Goal: Check status: Check status

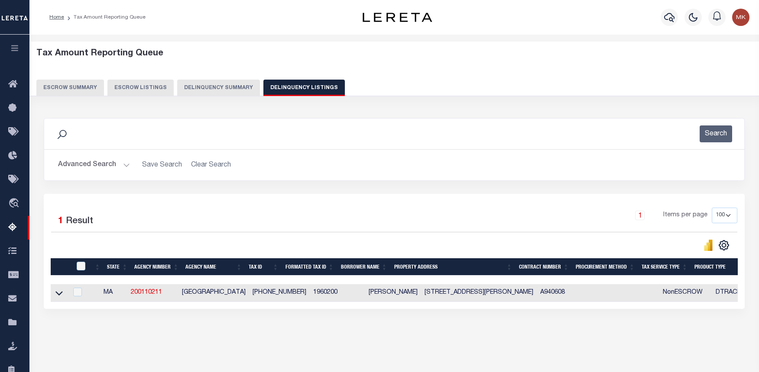
select select
select select "100"
click at [124, 166] on button "Advanced Search" at bounding box center [94, 165] width 72 height 17
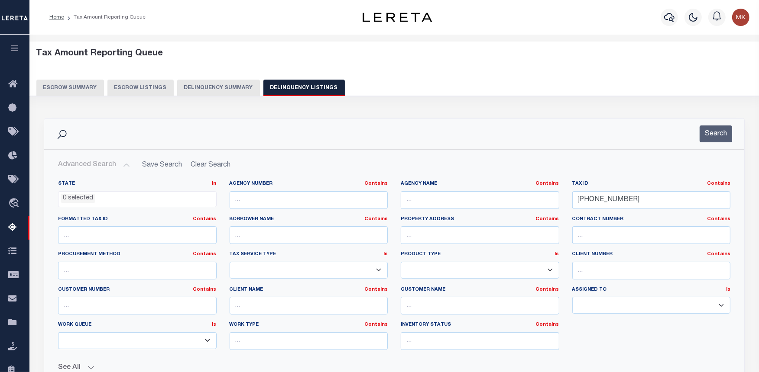
scroll to position [240, 0]
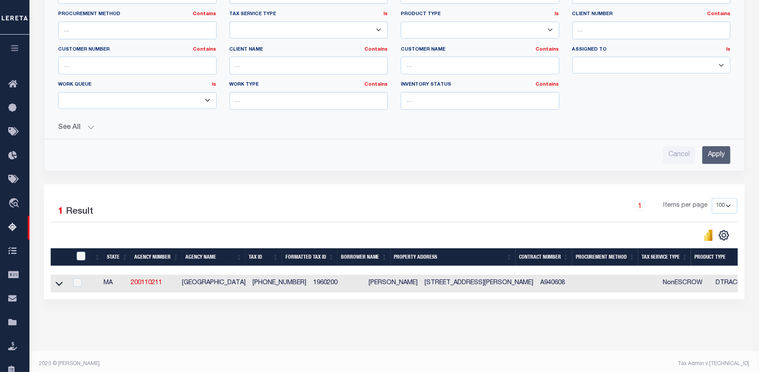
click at [518, 300] on div "1 Selected 1 Result 1 Items per page 10 25 50 100 500" at bounding box center [394, 241] width 701 height 115
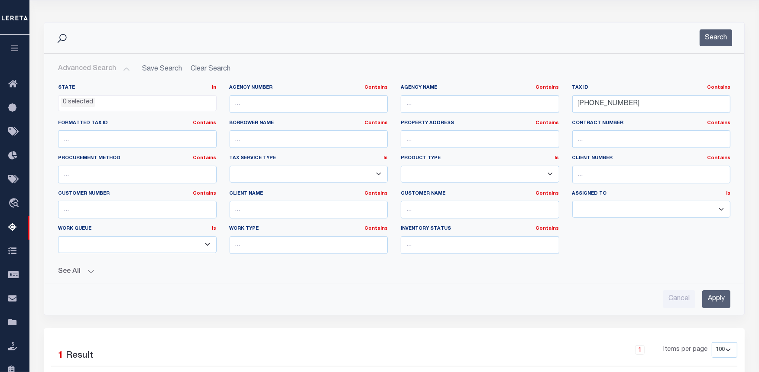
scroll to position [0, 0]
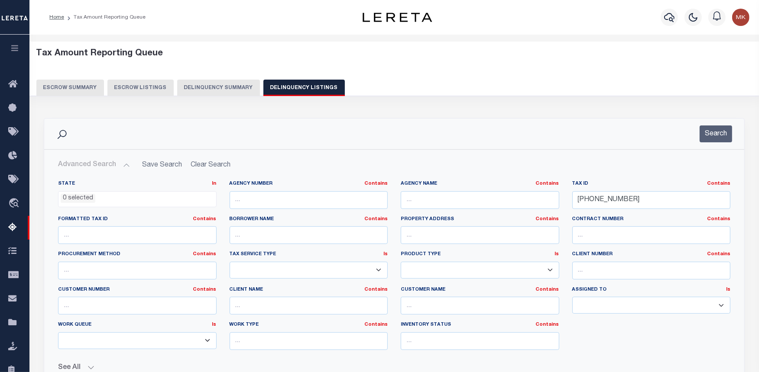
click at [598, 107] on div "Tax Amount Reporting Queue Escrow Summary Escrow Listings Delinquency Summary" at bounding box center [394, 76] width 746 height 68
click at [595, 105] on div "Tax Amount Reporting Queue Escrow Summary Escrow Listings Delinquency Summary" at bounding box center [394, 76] width 746 height 68
click at [587, 197] on input "196-02-00" at bounding box center [651, 200] width 158 height 18
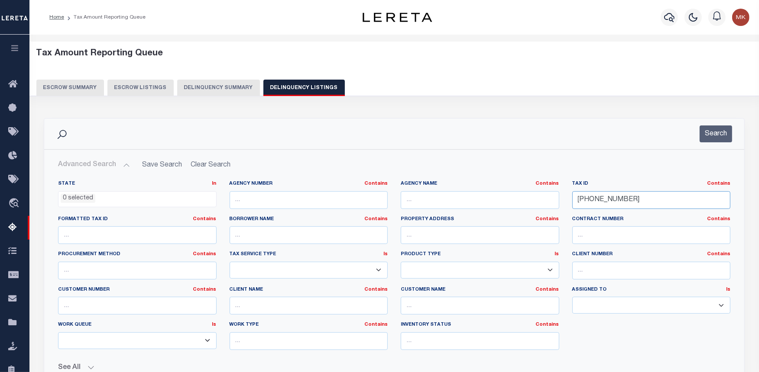
click at [587, 197] on input "196-02-00" at bounding box center [651, 200] width 158 height 18
click at [594, 199] on input "196-02-00" at bounding box center [651, 200] width 158 height 18
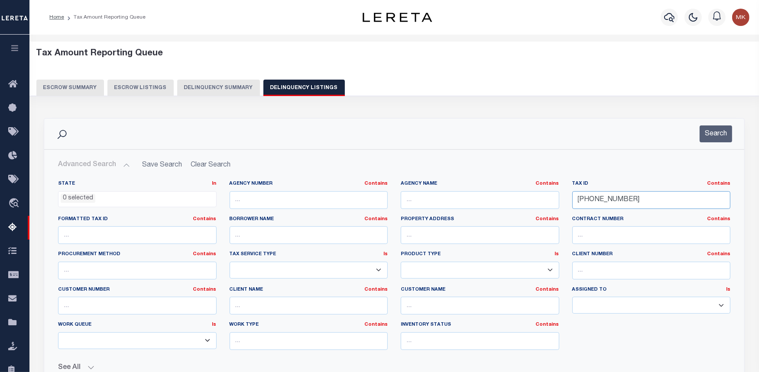
click at [594, 199] on input "196-02-00" at bounding box center [651, 200] width 158 height 18
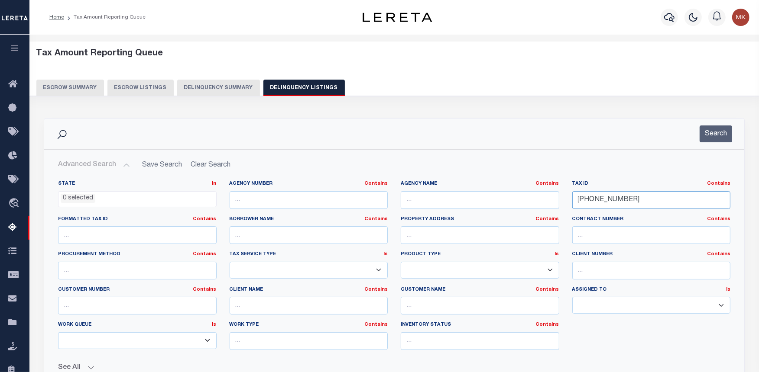
click at [584, 202] on input "196-02-00" at bounding box center [651, 200] width 158 height 18
paste input "9-17"
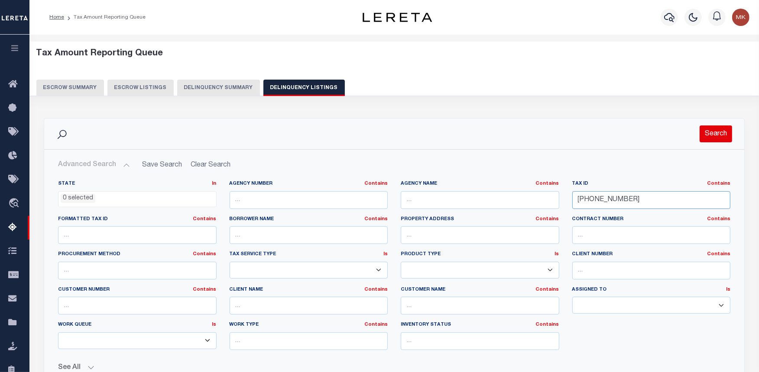
type input "199-17-00"
click at [717, 136] on button "Search" at bounding box center [715, 134] width 32 height 17
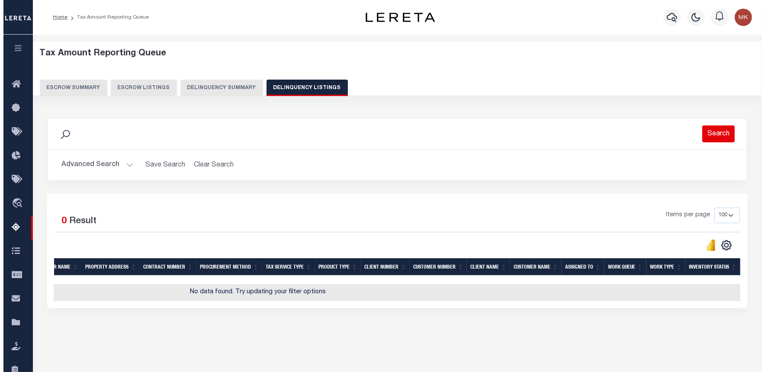
scroll to position [0, 271]
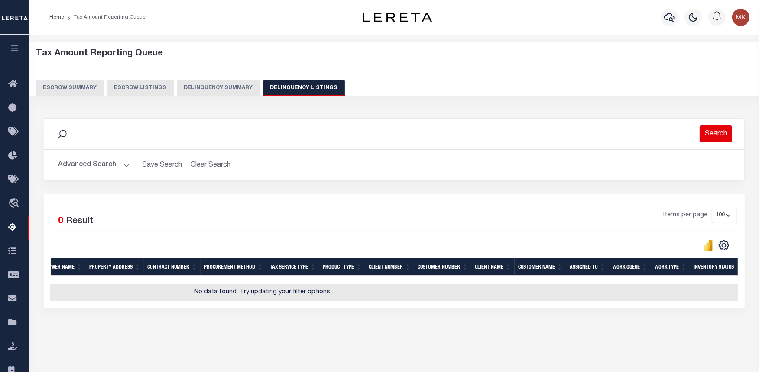
click at [714, 137] on button "Search" at bounding box center [715, 134] width 32 height 17
click at [665, 16] on icon "button" at bounding box center [669, 17] width 10 height 10
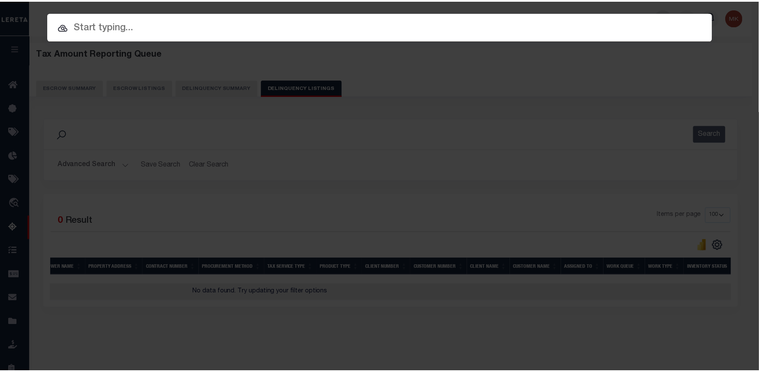
scroll to position [0, 264]
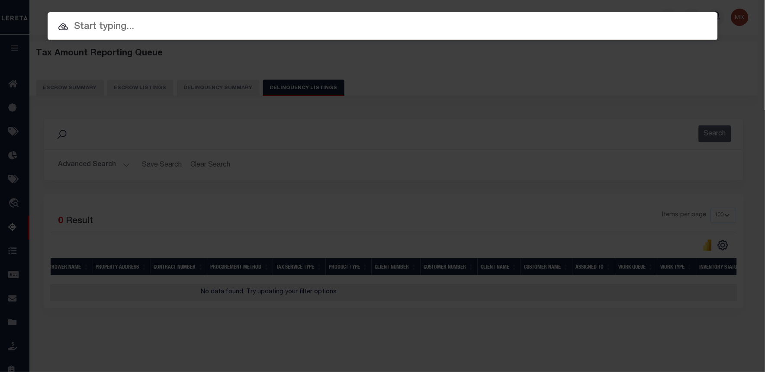
click at [667, 23] on input "text" at bounding box center [383, 26] width 671 height 15
paste input "199-17-00"
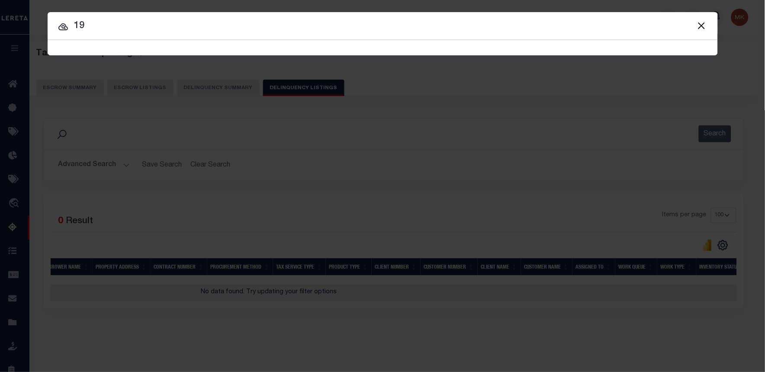
type input "1"
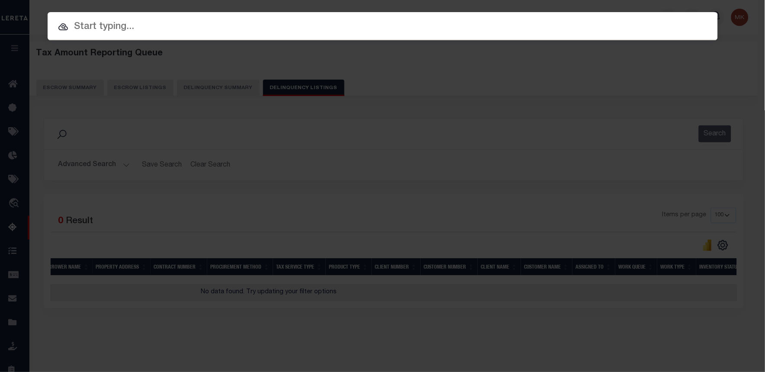
paste input "199-17-00"
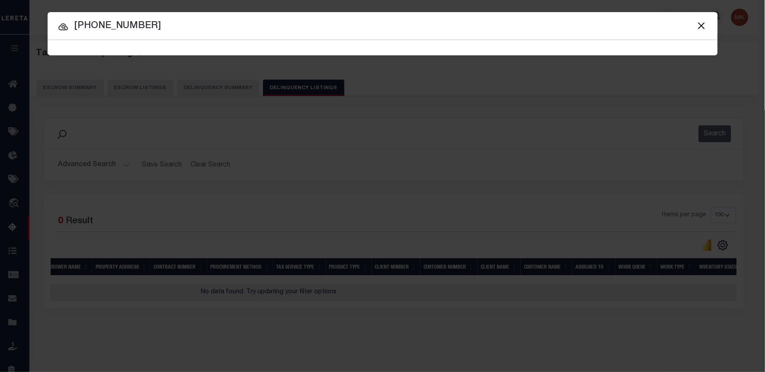
type input "199-17-00"
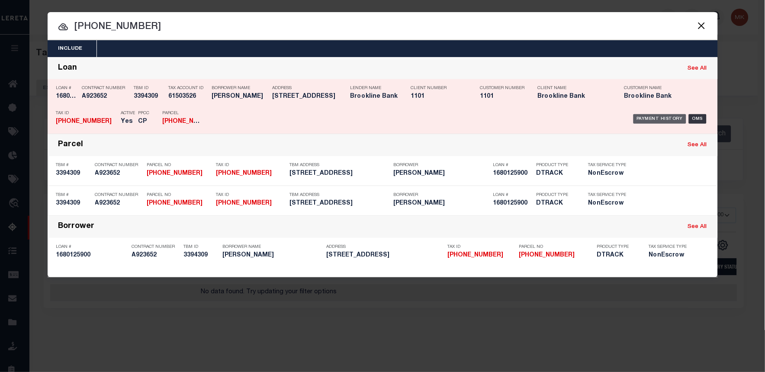
click at [659, 118] on div "Payment History" at bounding box center [660, 119] width 53 height 10
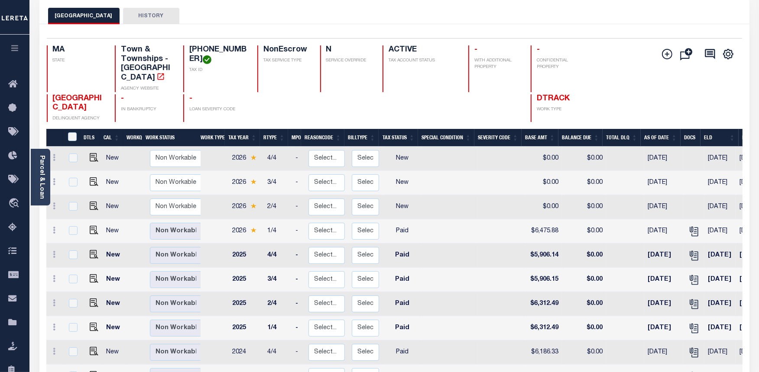
scroll to position [48, 0]
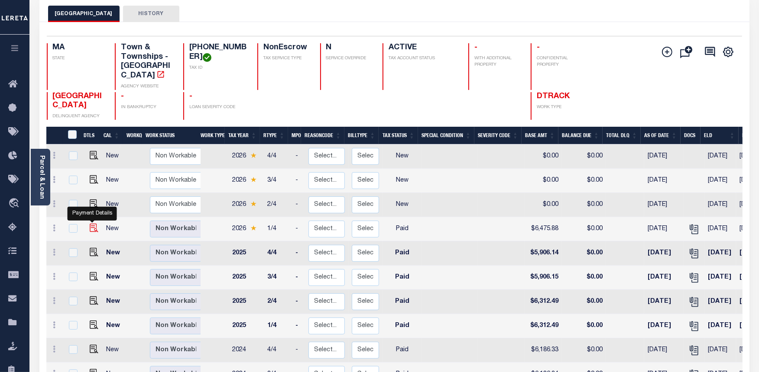
click at [90, 224] on img "" at bounding box center [94, 228] width 9 height 9
checkbox input "true"
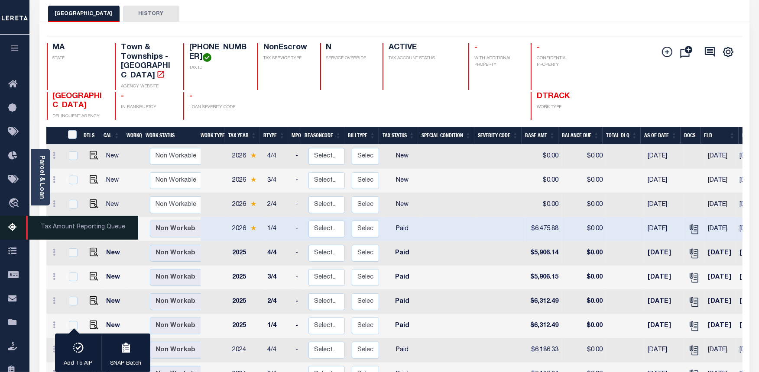
click at [13, 227] on icon at bounding box center [15, 228] width 14 height 11
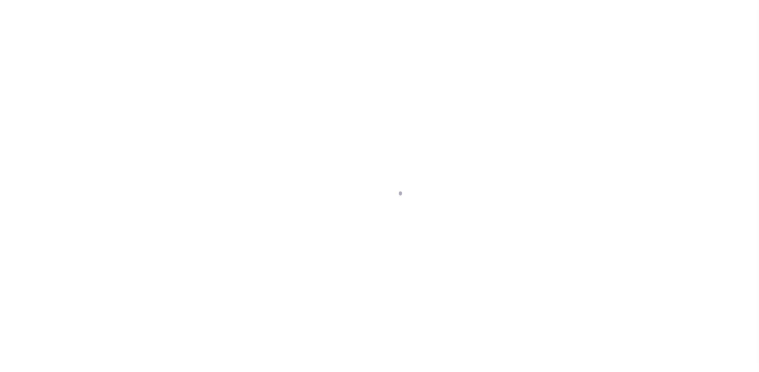
select select "PYD"
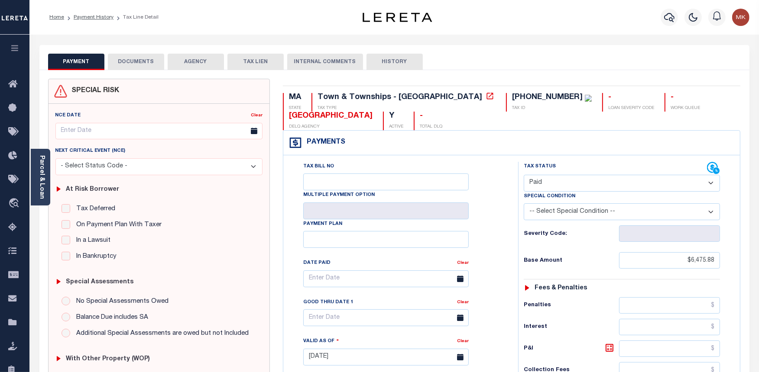
click at [130, 58] on button "DOCUMENTS" at bounding box center [136, 62] width 56 height 16
click at [131, 64] on button "DOCUMENTS" at bounding box center [136, 62] width 56 height 16
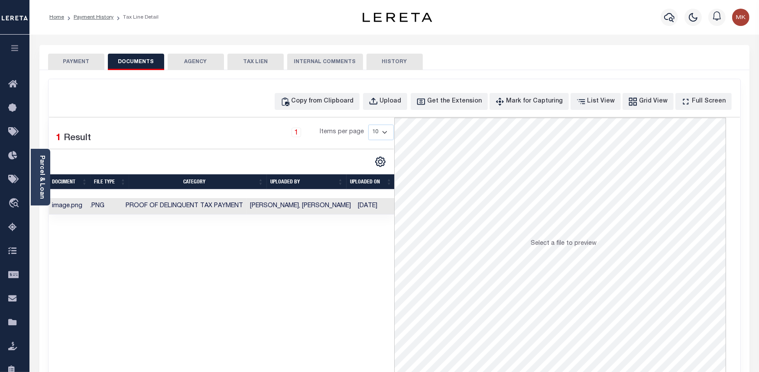
click at [81, 62] on button "PAYMENT" at bounding box center [76, 62] width 56 height 16
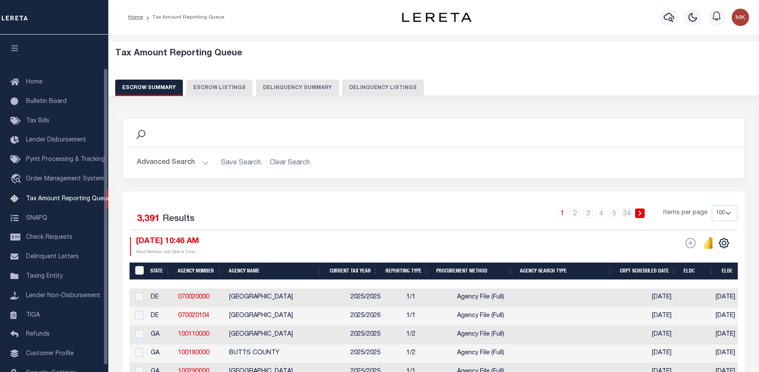
select select "100"
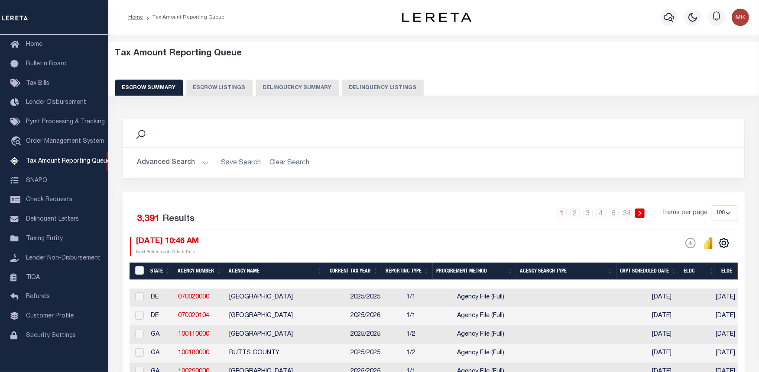
click at [332, 89] on div "Escrow Summary Escrow Listings Delinquency Summary Delinquency Listings" at bounding box center [433, 88] width 637 height 16
click at [361, 86] on button "Delinquency Listings" at bounding box center [382, 88] width 81 height 16
select select "100"
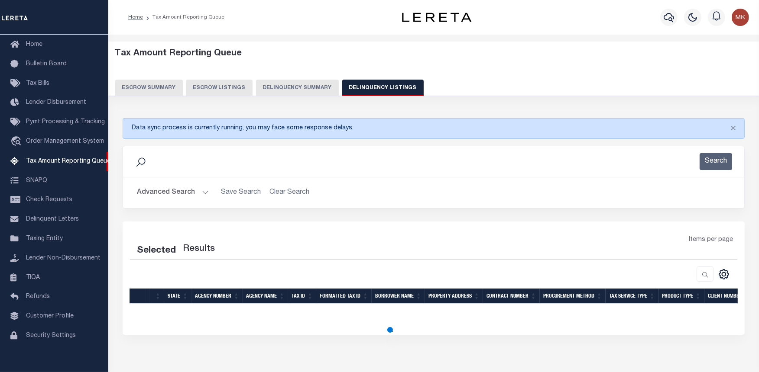
select select "100"
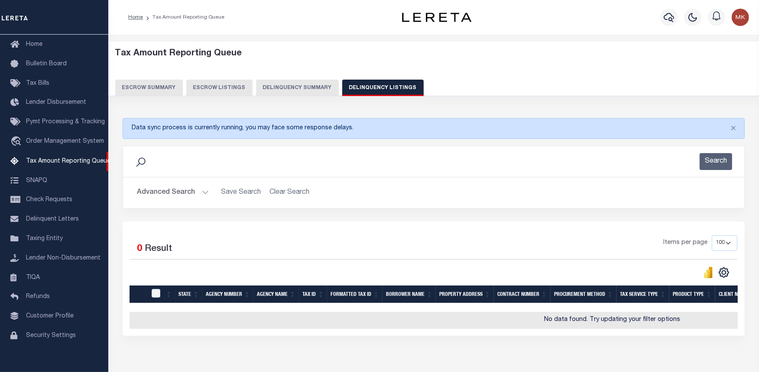
click at [205, 191] on button "Advanced Search" at bounding box center [173, 192] width 72 height 17
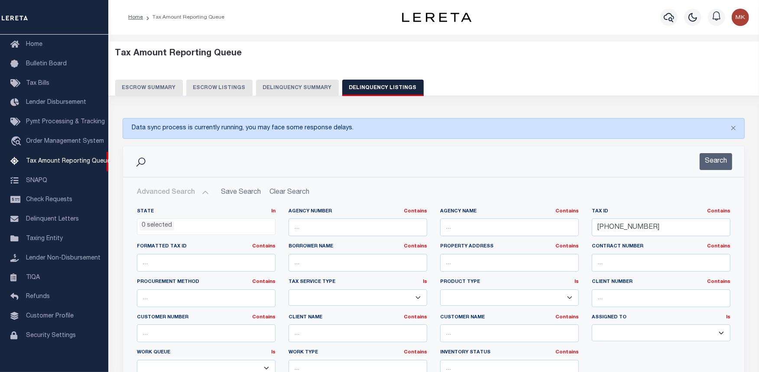
click at [204, 193] on button "Advanced Search" at bounding box center [173, 192] width 72 height 17
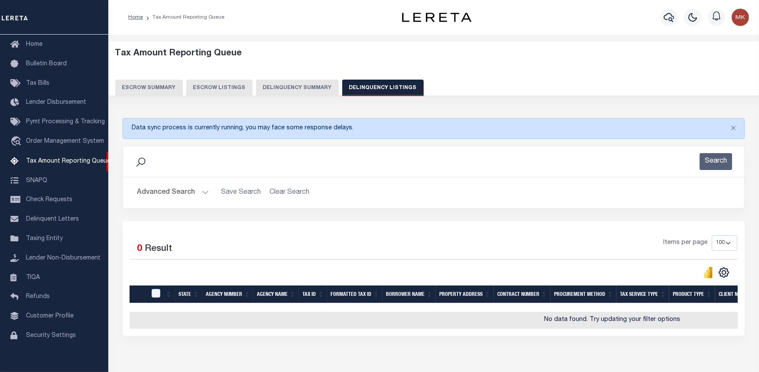
click at [610, 225] on div "Selected 0 Result Items per page 10 25 50 100 500" at bounding box center [434, 279] width 622 height 114
drag, startPoint x: 610, startPoint y: 225, endPoint x: 607, endPoint y: 230, distance: 5.9
click at [608, 230] on div "Selected 0 Result Items per page 10 25 50 100 500" at bounding box center [434, 279] width 622 height 114
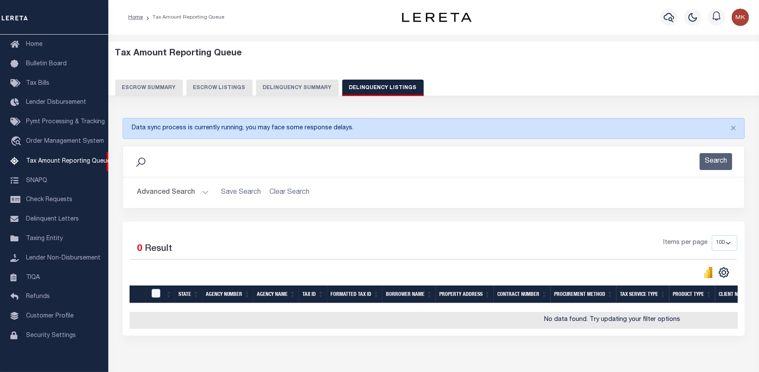
click at [608, 230] on div "Selected 0 Result Items per page 10 25 50 100 500" at bounding box center [434, 279] width 622 height 114
click at [708, 218] on div "Search Advanced Search Save Search Clear Search tblassign_wrapper_dynamictable_…" at bounding box center [433, 184] width 635 height 76
click at [204, 194] on button "Advanced Search" at bounding box center [173, 192] width 72 height 17
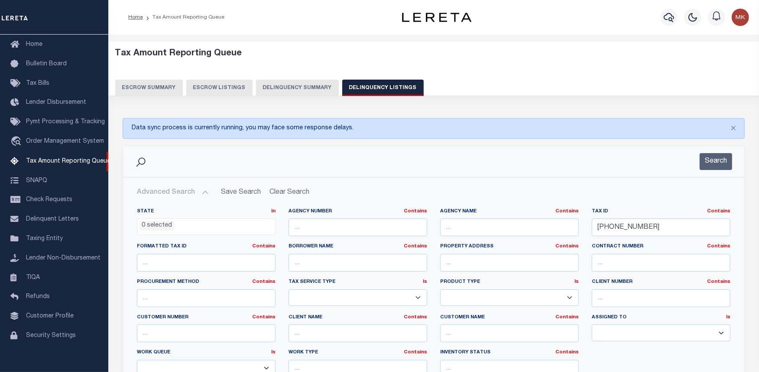
click at [204, 192] on button "Advanced Search" at bounding box center [173, 192] width 72 height 17
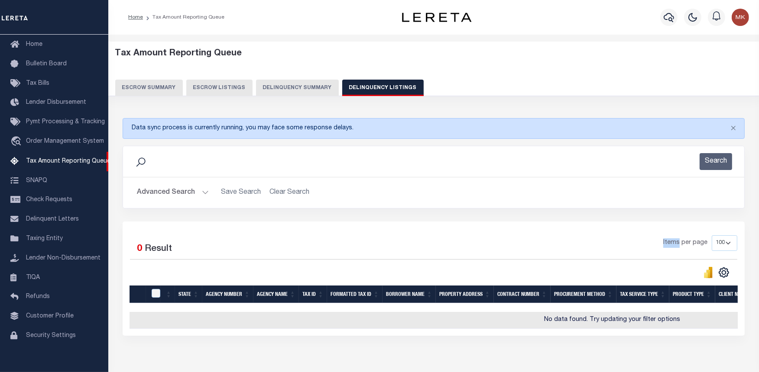
click at [611, 232] on div "Selected 0 Result Items per page 10 25 50 100 500" at bounding box center [434, 279] width 622 height 114
click at [611, 231] on div "Selected 0 Result Items per page 10 25 50 100 500" at bounding box center [434, 279] width 622 height 114
click at [611, 229] on div "Selected 0 Result Items per page 10 25 50 100 500" at bounding box center [434, 279] width 622 height 114
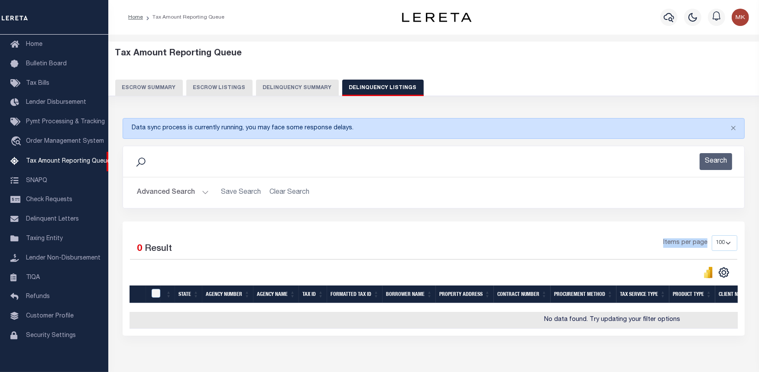
click at [611, 229] on div "Selected 0 Result Items per page 10 25 50 100 500" at bounding box center [434, 279] width 622 height 114
click at [375, 158] on div "Search" at bounding box center [433, 161] width 607 height 17
click at [310, 91] on button "Delinquency Summary" at bounding box center [297, 88] width 83 height 16
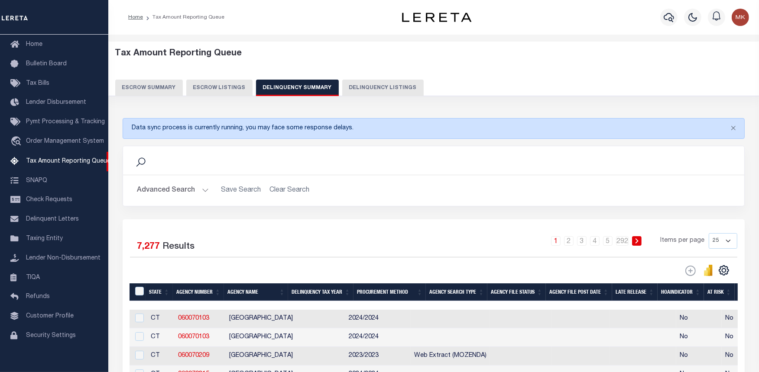
click at [364, 87] on button "Delinquency Listings" at bounding box center [382, 88] width 81 height 16
select select
select select "100"
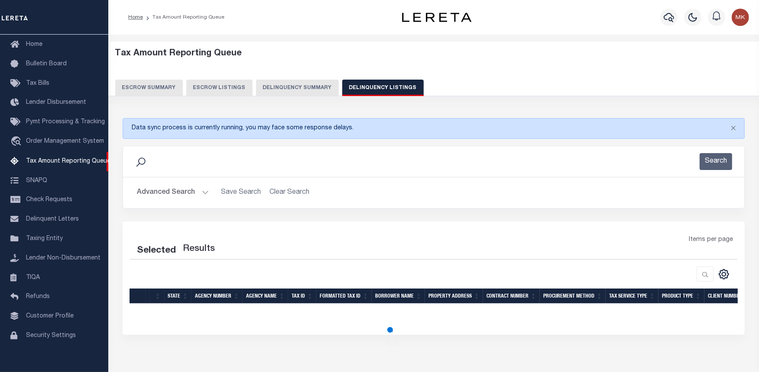
select select "100"
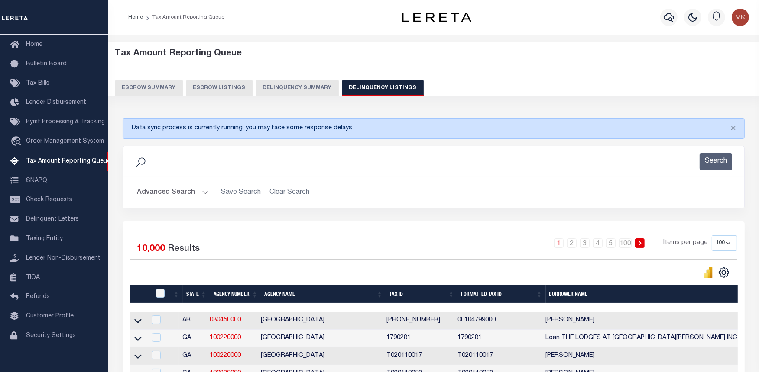
click at [203, 192] on button "Advanced Search" at bounding box center [173, 192] width 72 height 17
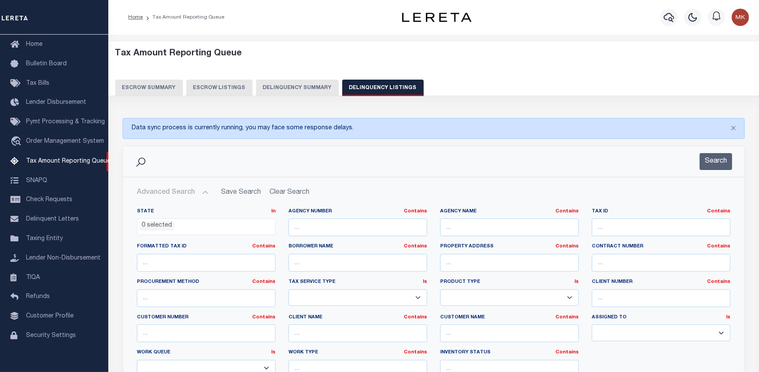
click at [204, 191] on button "Advanced Search" at bounding box center [173, 192] width 72 height 17
click at [652, 224] on input "text" at bounding box center [660, 228] width 139 height 18
paste input "200-04-00"
click at [617, 231] on input "200-04-00" at bounding box center [660, 228] width 139 height 18
type input "200-04-00"
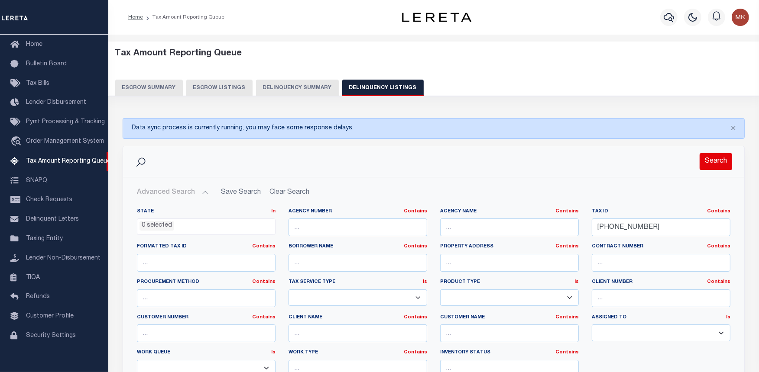
click at [710, 165] on button "Search" at bounding box center [715, 161] width 32 height 17
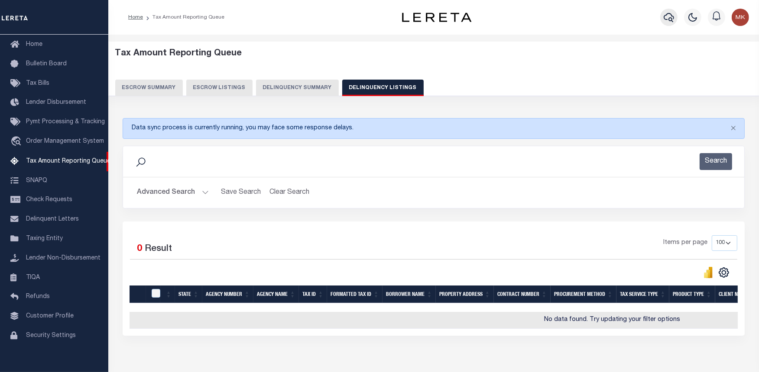
click at [671, 16] on icon "button" at bounding box center [668, 17] width 10 height 9
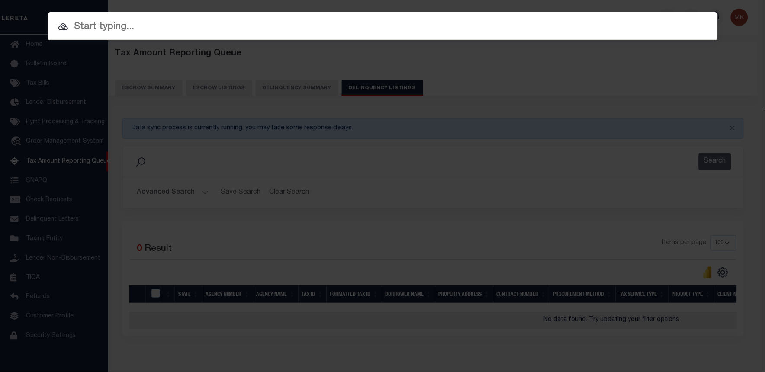
paste input "200-04-00"
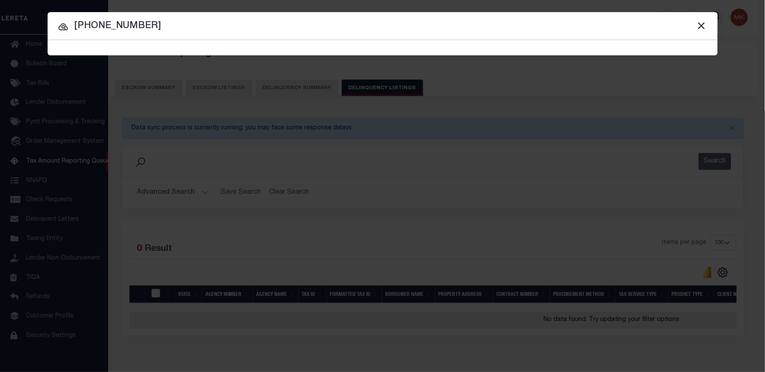
type input "200-04-00"
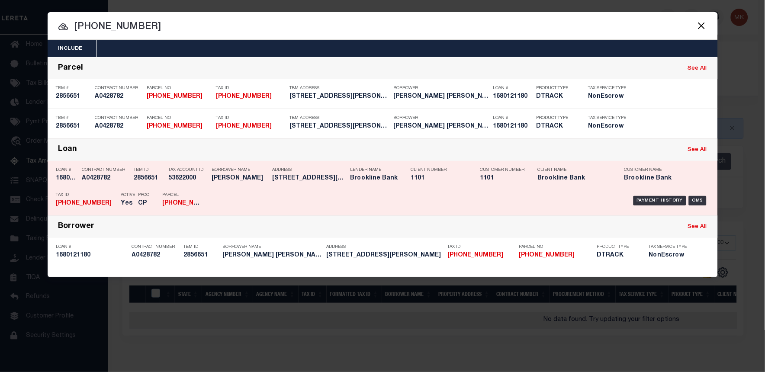
click at [664, 198] on div "Payment History" at bounding box center [660, 201] width 53 height 10
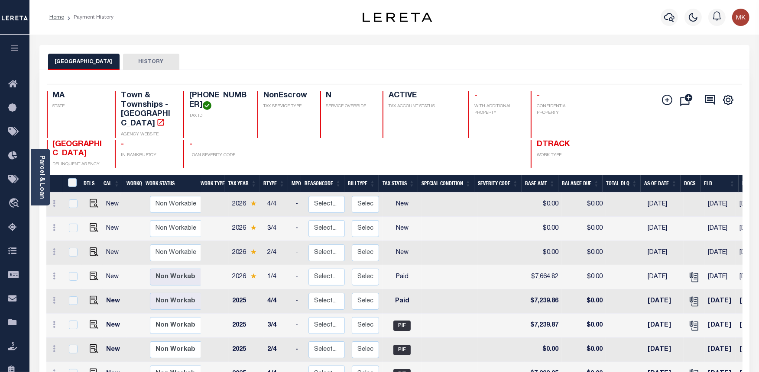
click at [87, 274] on link at bounding box center [91, 277] width 13 height 6
checkbox input "true"
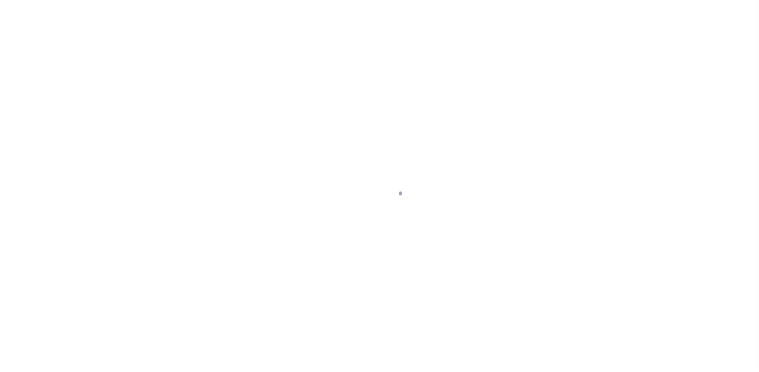
select select "PYD"
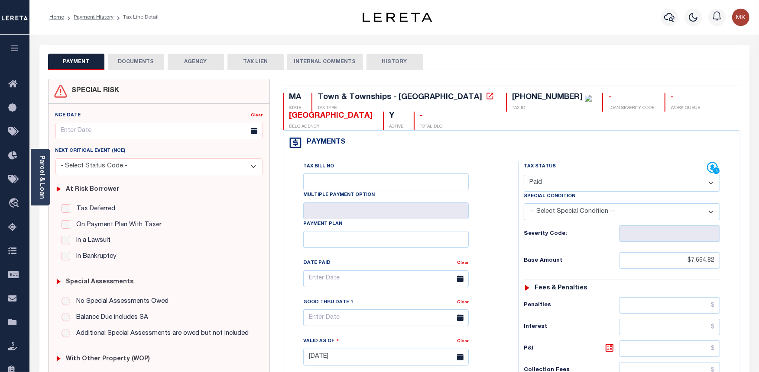
click at [126, 58] on button "DOCUMENTS" at bounding box center [136, 62] width 56 height 16
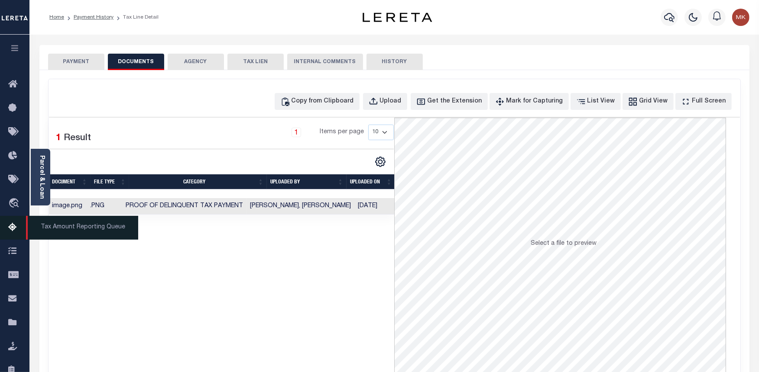
click at [14, 224] on icon at bounding box center [15, 228] width 14 height 11
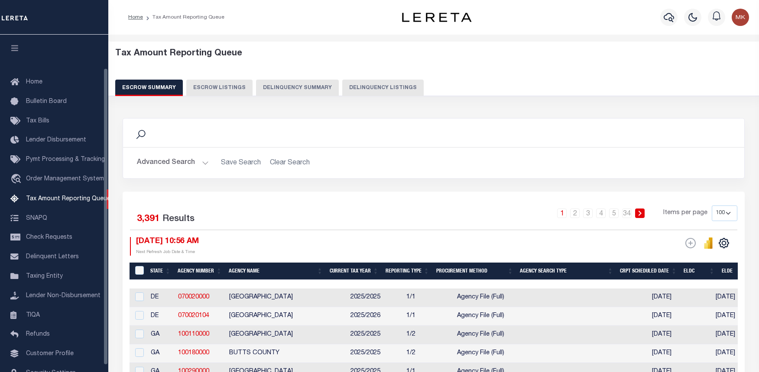
select select "100"
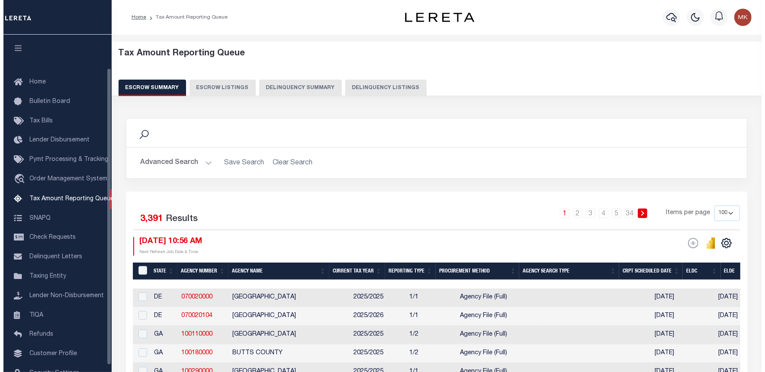
scroll to position [38, 0]
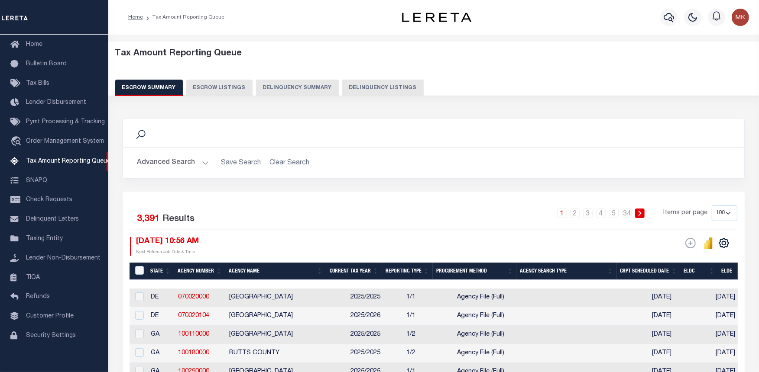
click at [322, 85] on button "Delinquency Summary" at bounding box center [297, 88] width 83 height 16
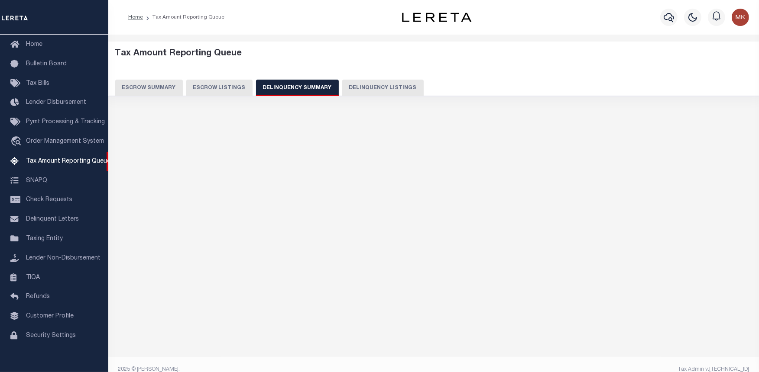
click at [369, 89] on button "Delinquency Listings" at bounding box center [382, 88] width 81 height 16
select select "100"
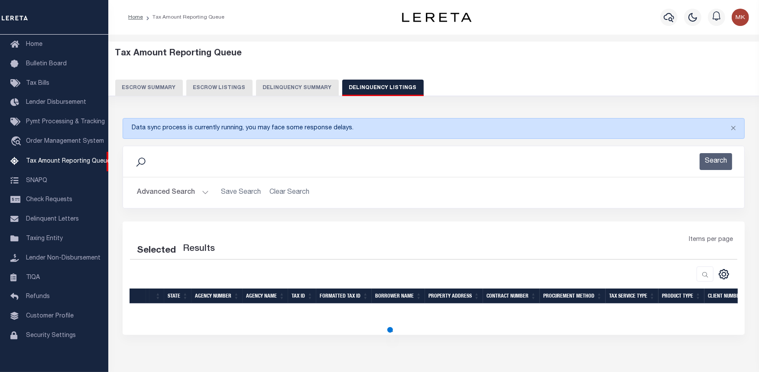
select select "100"
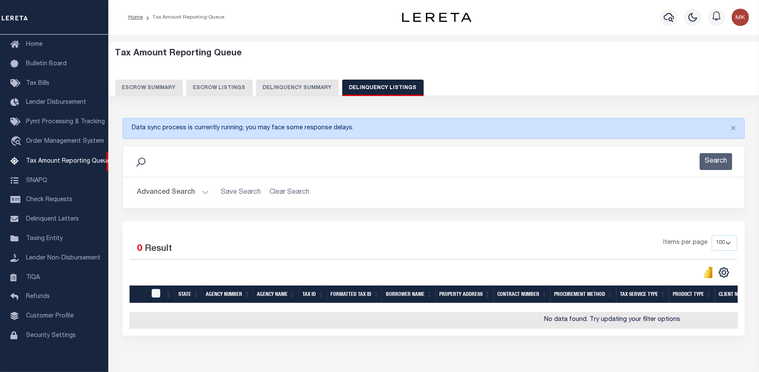
click at [201, 192] on button "Advanced Search" at bounding box center [173, 192] width 72 height 17
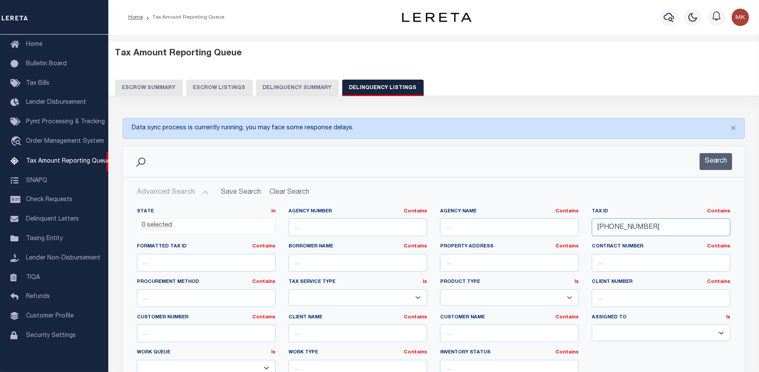
click at [607, 226] on input "200-04-00" at bounding box center [660, 228] width 139 height 18
paste input "13-04"
type input "[PHONE_NUMBER]"
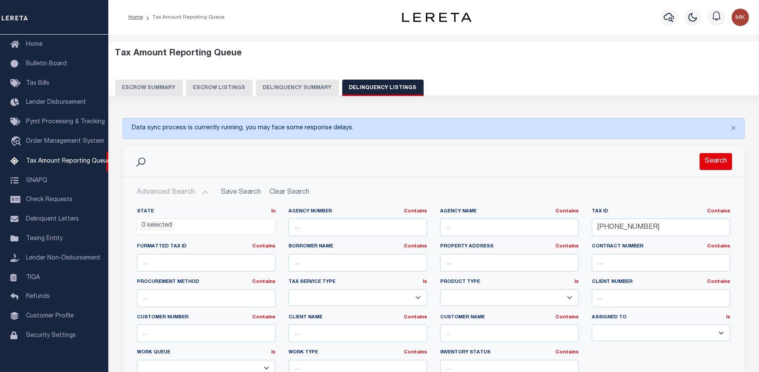
click at [716, 167] on button "Search" at bounding box center [715, 161] width 32 height 17
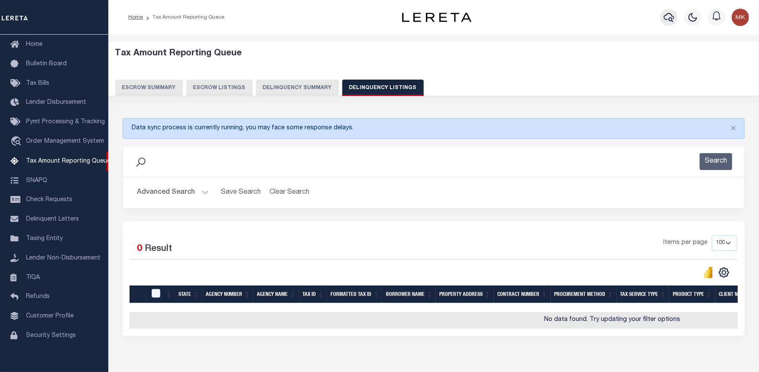
click at [665, 18] on icon "button" at bounding box center [668, 17] width 10 height 10
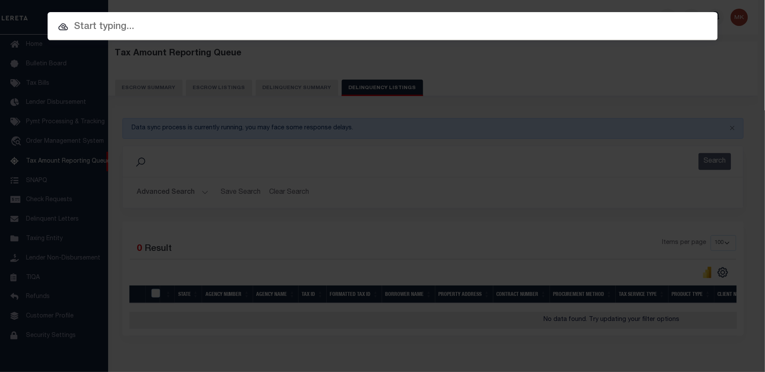
paste input "[PHONE_NUMBER]"
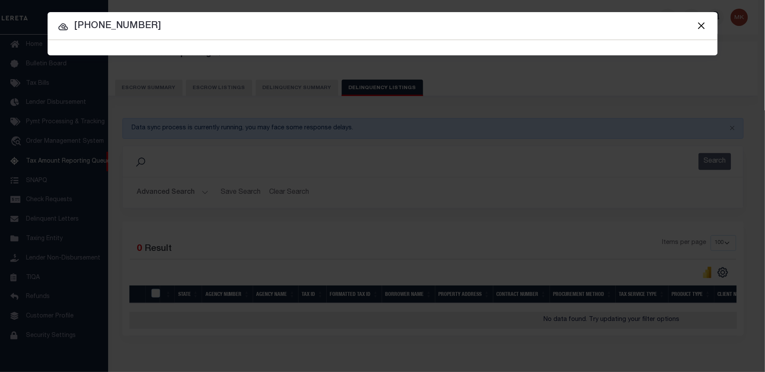
type input "[PHONE_NUMBER]"
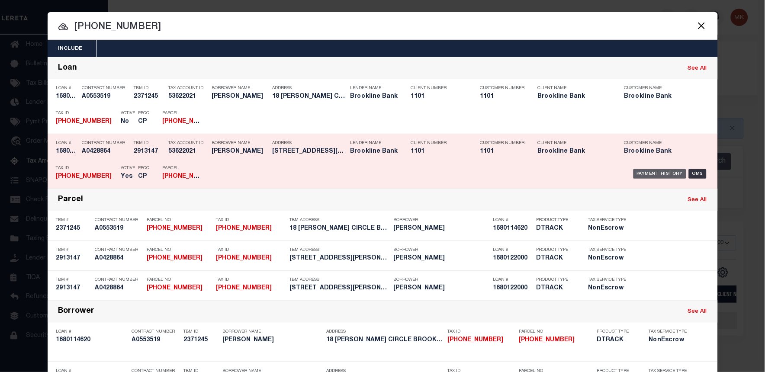
click at [642, 174] on div "Payment History" at bounding box center [660, 174] width 53 height 10
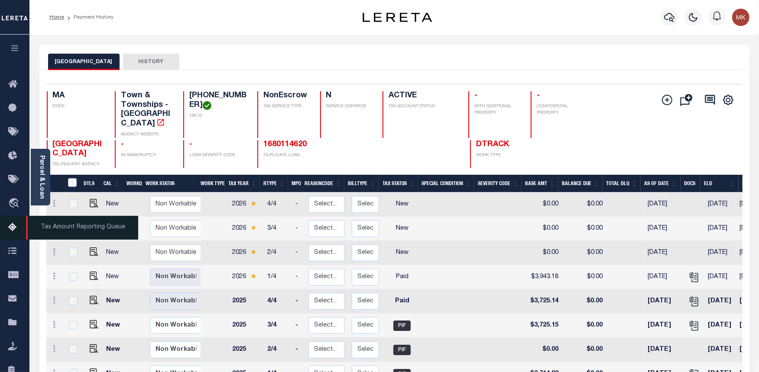
click at [11, 227] on icon at bounding box center [15, 228] width 14 height 11
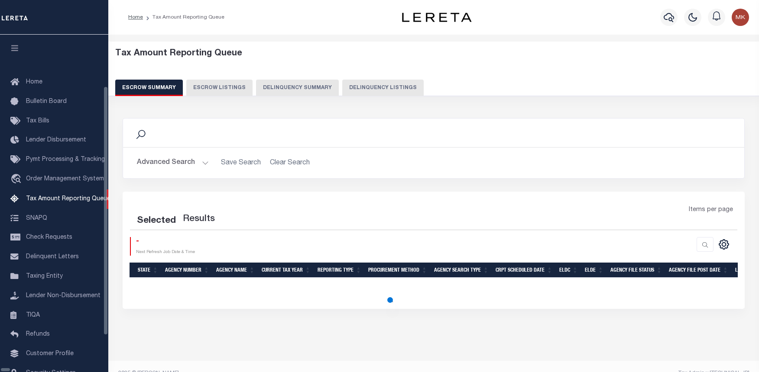
click at [342, 91] on button "Delinquency Listings" at bounding box center [382, 88] width 81 height 16
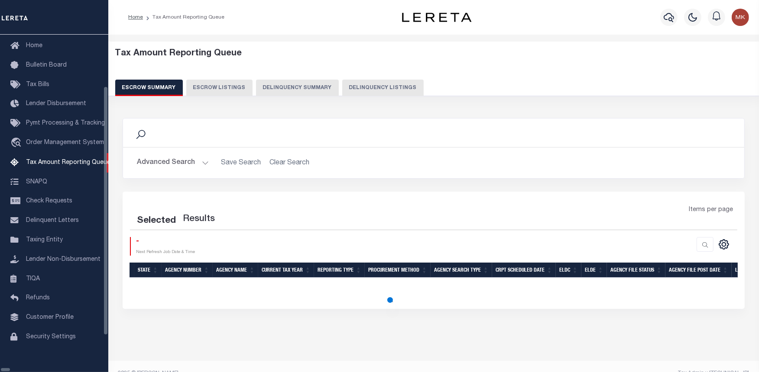
select select "100"
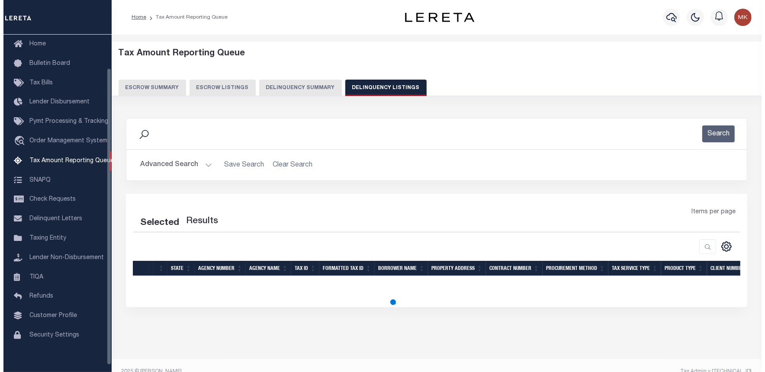
scroll to position [38, 0]
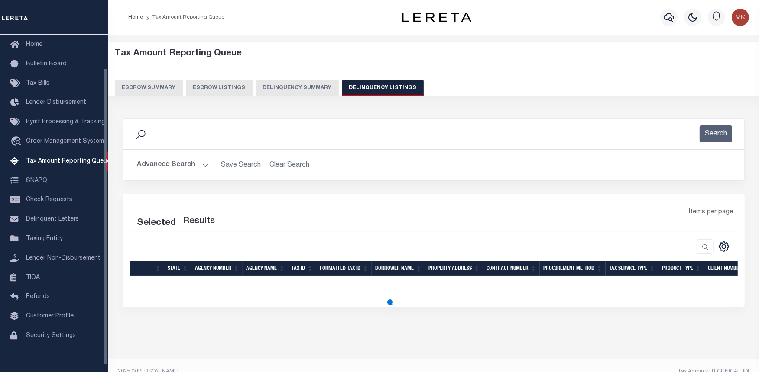
select select "100"
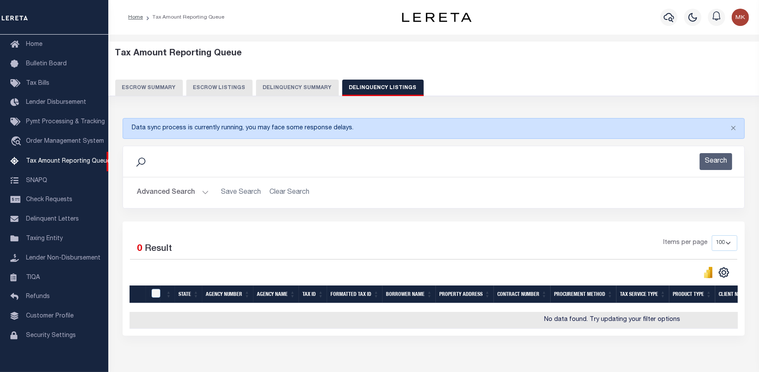
click at [205, 191] on button "Advanced Search" at bounding box center [173, 192] width 72 height 17
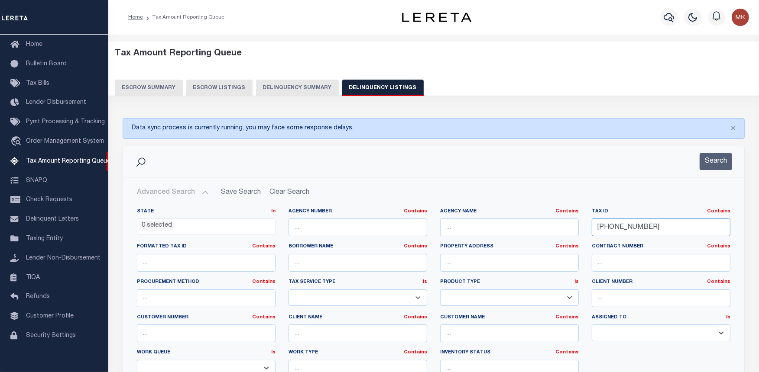
click at [612, 228] on input "200-13-04" at bounding box center [660, 228] width 139 height 18
paste input "1-05-01"
type input "201-05-01"
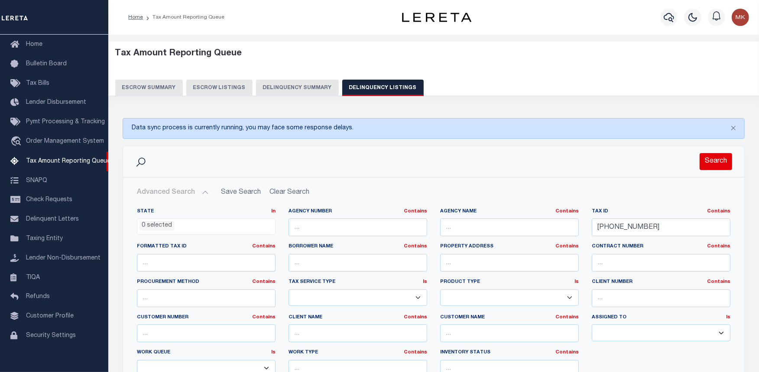
click at [710, 168] on button "Search" at bounding box center [715, 161] width 32 height 17
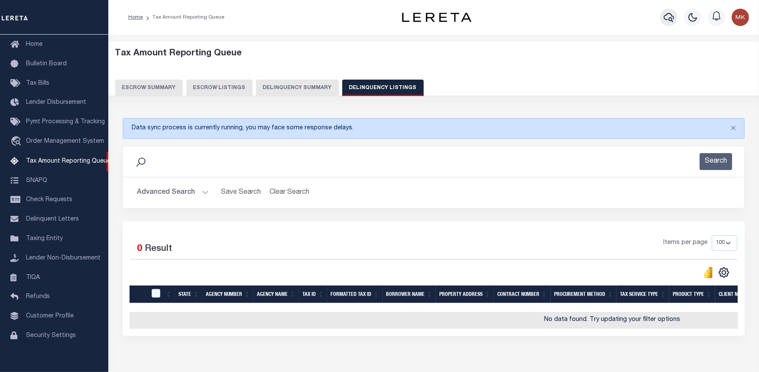
click at [670, 22] on icon "button" at bounding box center [668, 17] width 10 height 10
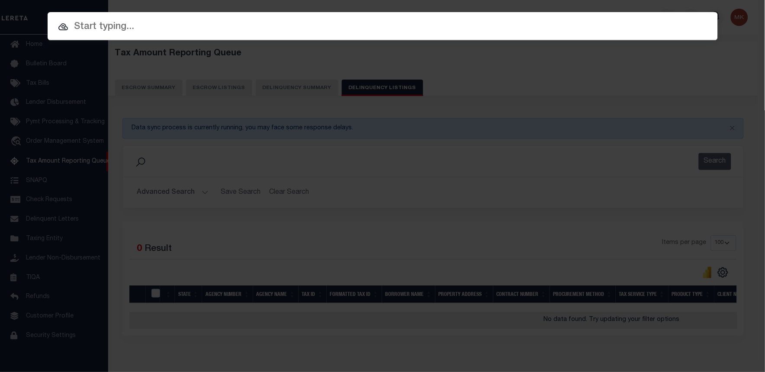
paste input "201-05-01"
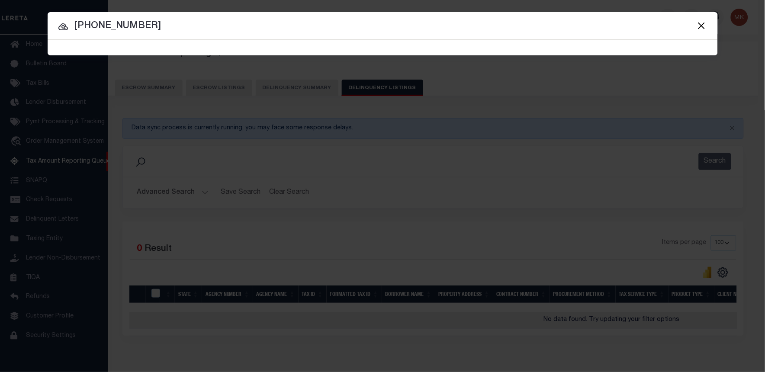
type input "201-05-01"
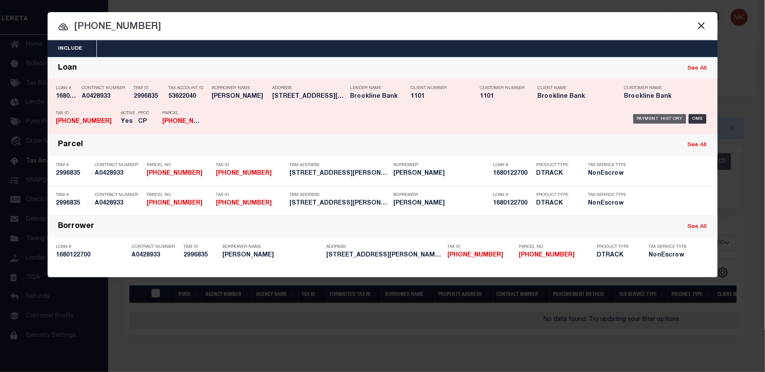
click at [646, 119] on div "Payment History" at bounding box center [660, 119] width 53 height 10
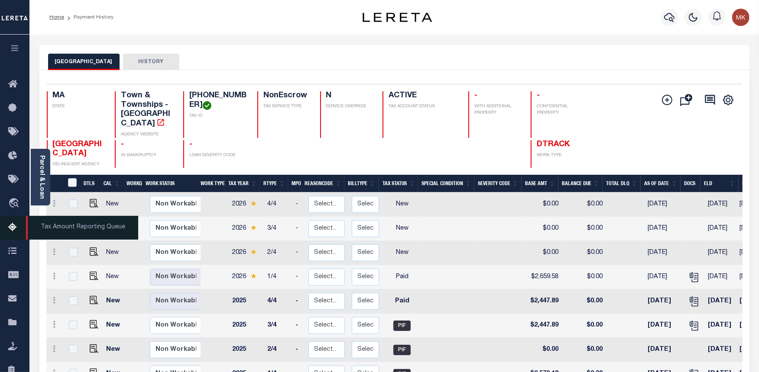
click at [6, 223] on link "Tax Amount Reporting Queue" at bounding box center [14, 228] width 29 height 24
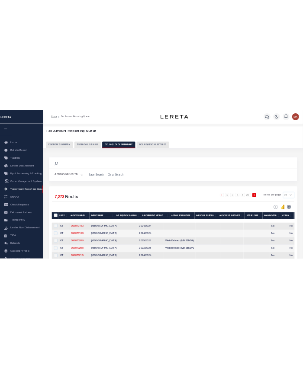
scroll to position [38, 0]
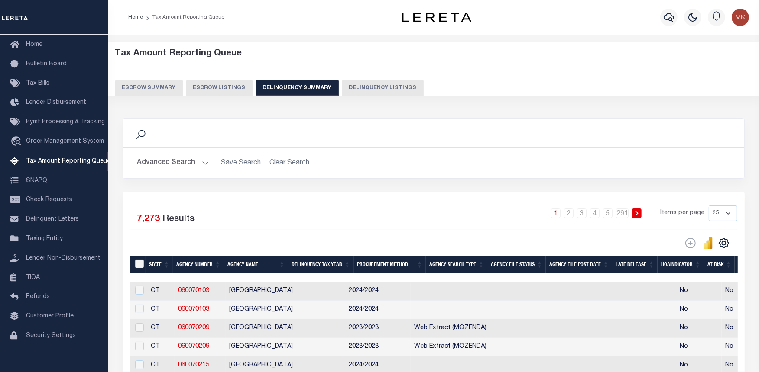
click at [374, 90] on button "Delinquency Listings" at bounding box center [382, 88] width 81 height 16
select select "100"
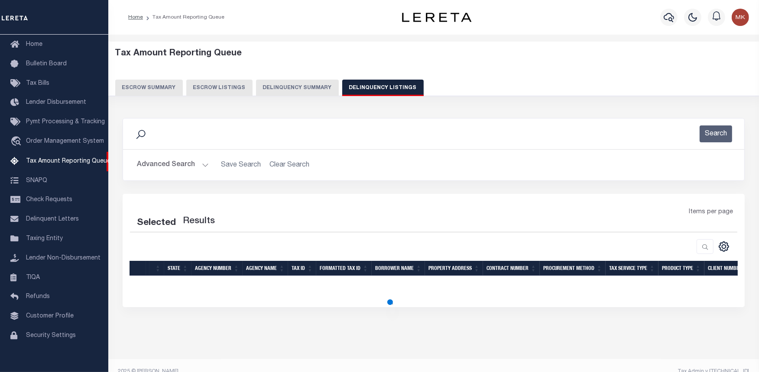
select select "100"
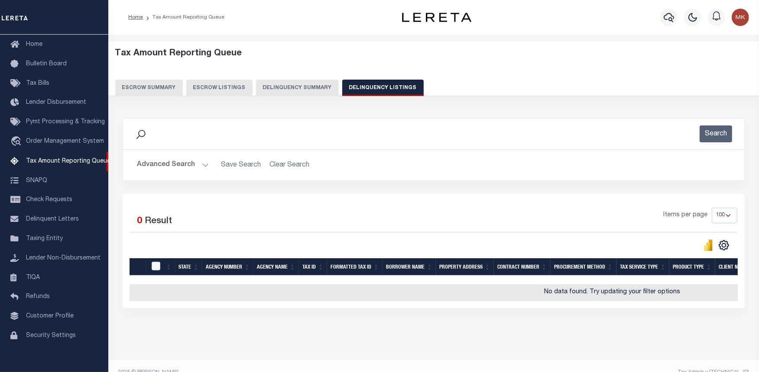
click at [202, 168] on button "Advanced Search" at bounding box center [173, 165] width 72 height 17
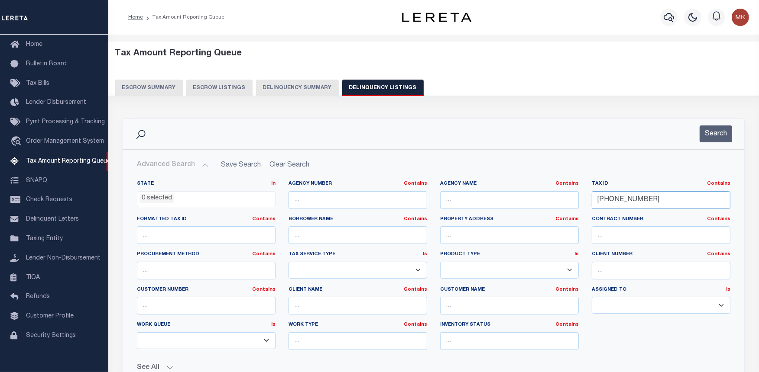
click at [604, 200] on input "[PHONE_NUMBER]" at bounding box center [660, 200] width 139 height 18
paste input "3-11"
type input "[PHONE_NUMBER]"
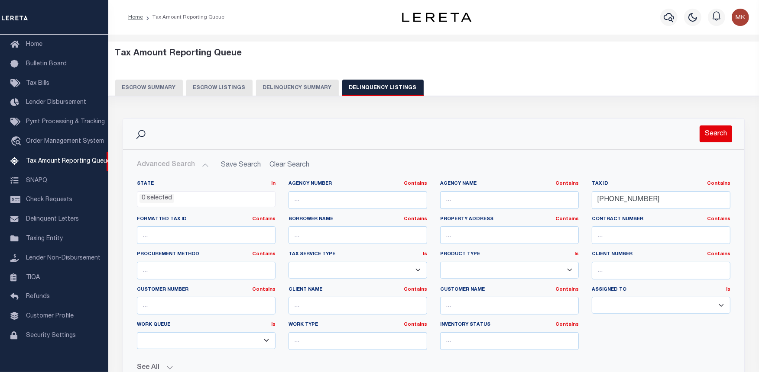
click at [715, 136] on button "Search" at bounding box center [715, 134] width 32 height 17
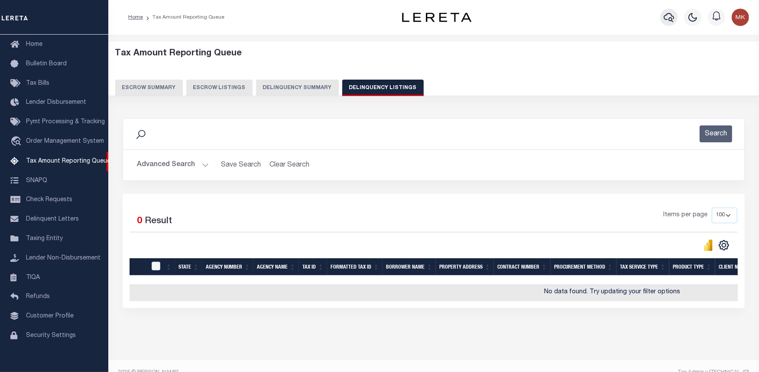
click at [667, 20] on icon "button" at bounding box center [668, 17] width 10 height 10
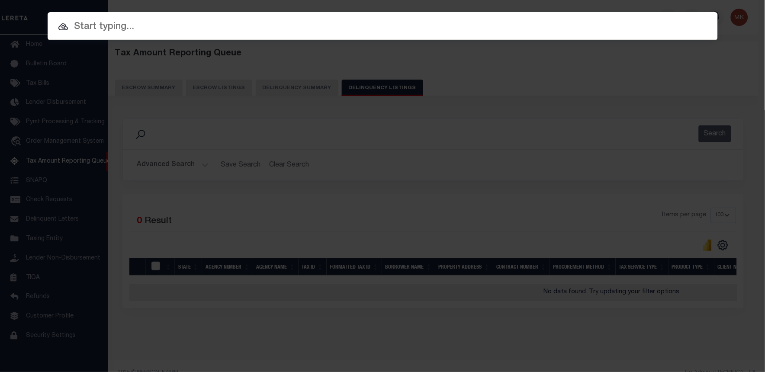
click at [198, 38] on div at bounding box center [383, 26] width 671 height 28
click at [142, 27] on input "text" at bounding box center [383, 26] width 671 height 15
paste input "[PHONE_NUMBER]"
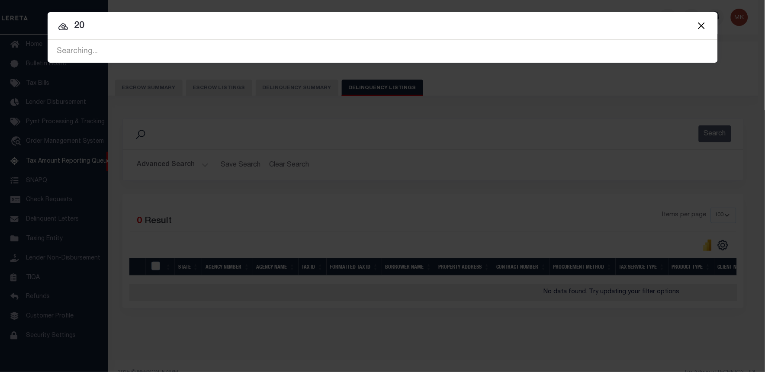
type input "2"
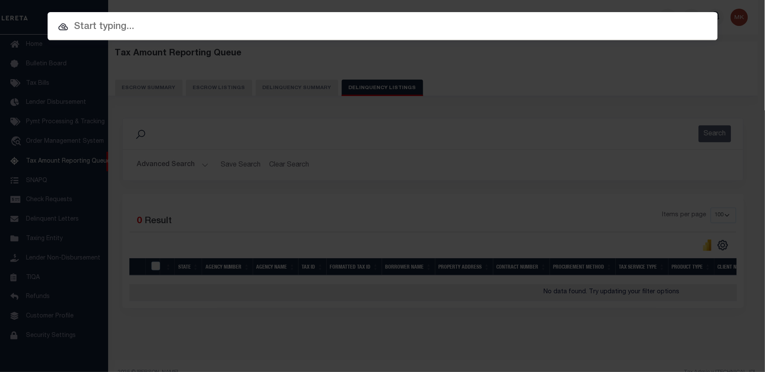
paste input "1680124550"
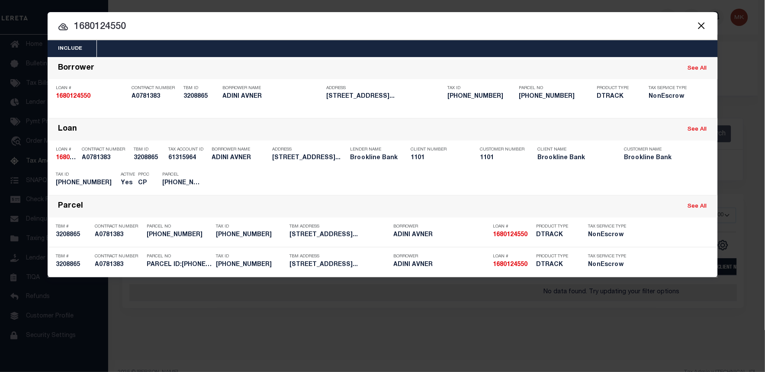
type input "1680124550"
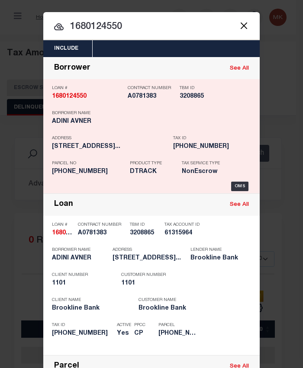
click at [71, 68] on div "Borrower" at bounding box center [72, 69] width 36 height 10
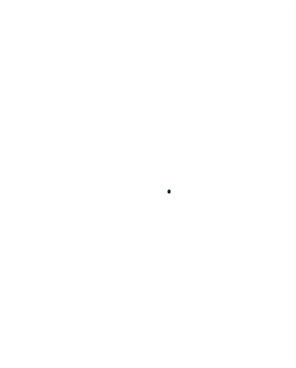
type input "1680124550"
type input "ADINI AVNER"
select select
select select "NonEscrow"
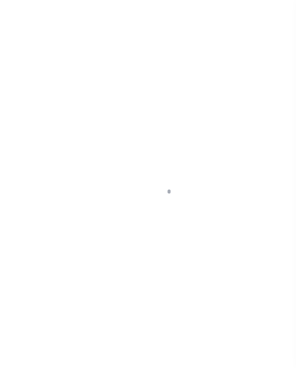
type input "[STREET_ADDRESS]"
type input "PARCEL ID:[PHONE_NUMBER]"
select select
type input "BROOKLINE MA 02445"
type input "38844"
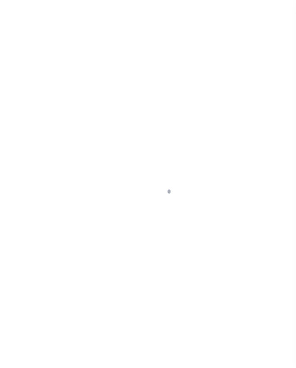
type input "MA"
select select "9453"
select select "1487"
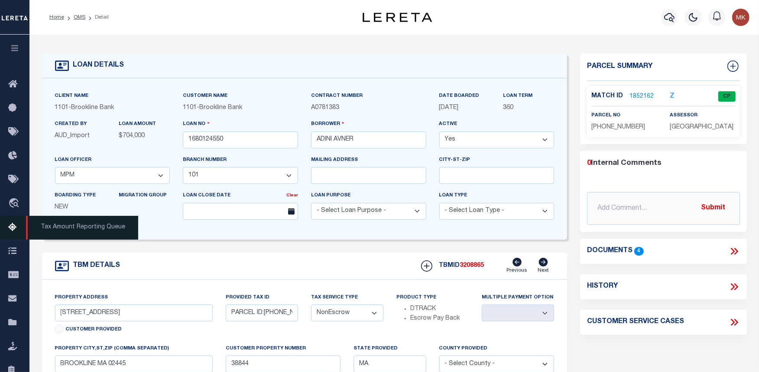
click at [9, 227] on icon at bounding box center [15, 228] width 14 height 11
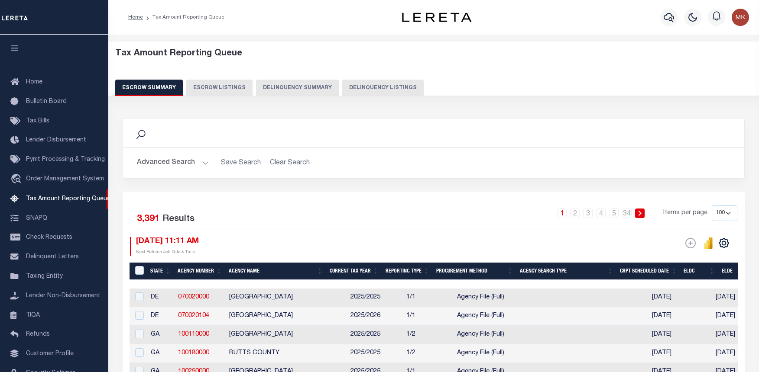
select select "100"
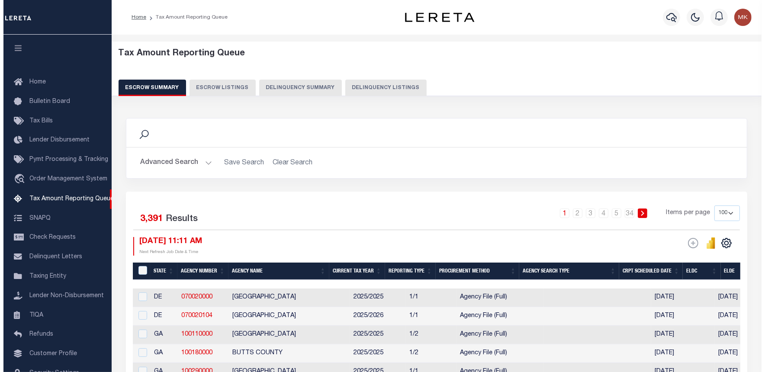
scroll to position [38, 0]
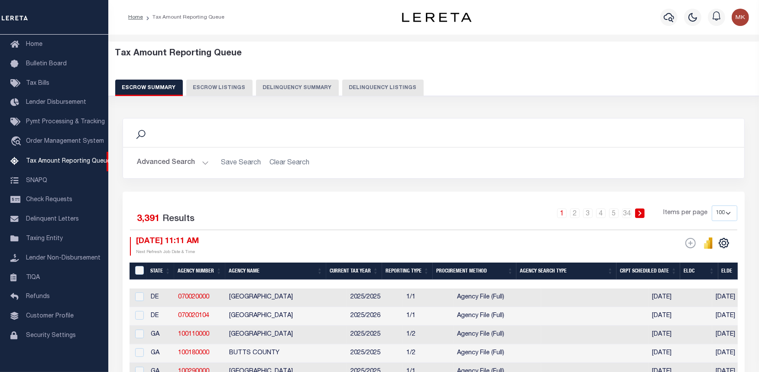
click at [394, 90] on button "Delinquency Listings" at bounding box center [382, 88] width 81 height 16
select select "100"
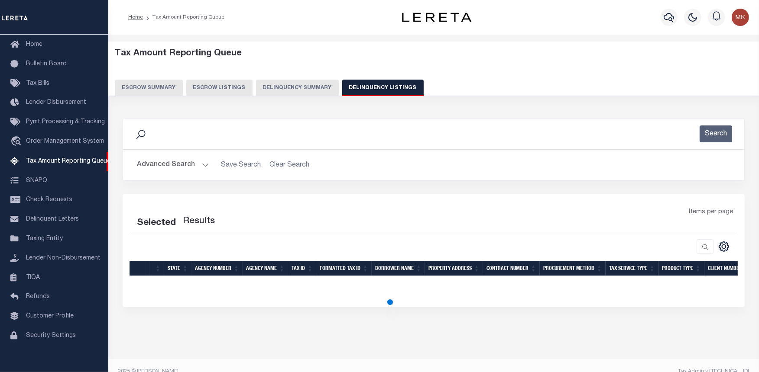
select select "100"
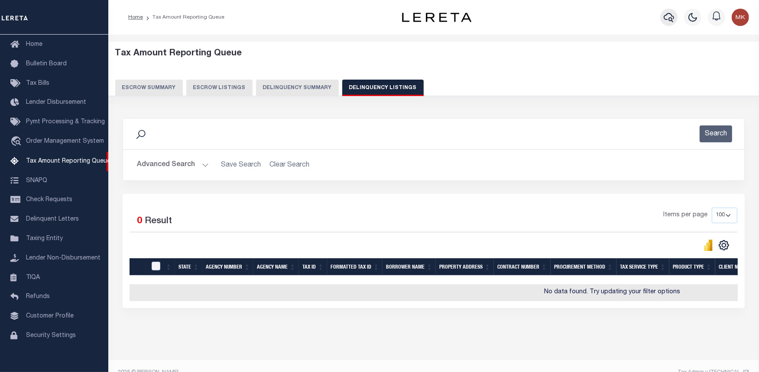
click at [666, 20] on icon "button" at bounding box center [668, 17] width 10 height 9
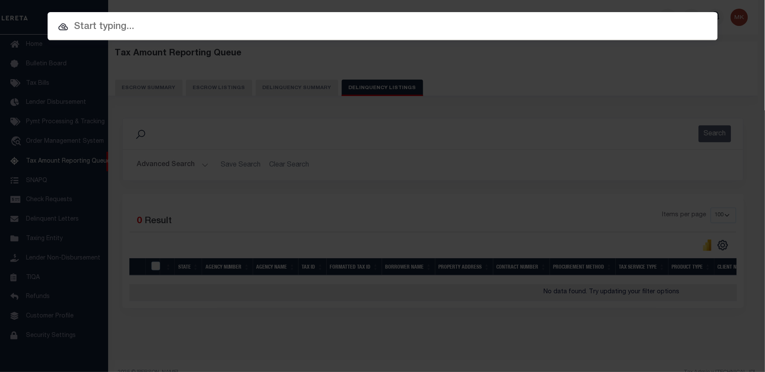
paste input "1680124550"
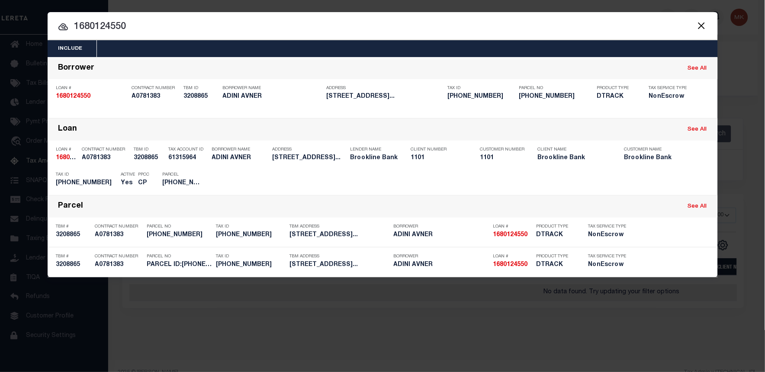
type input "1680124550"
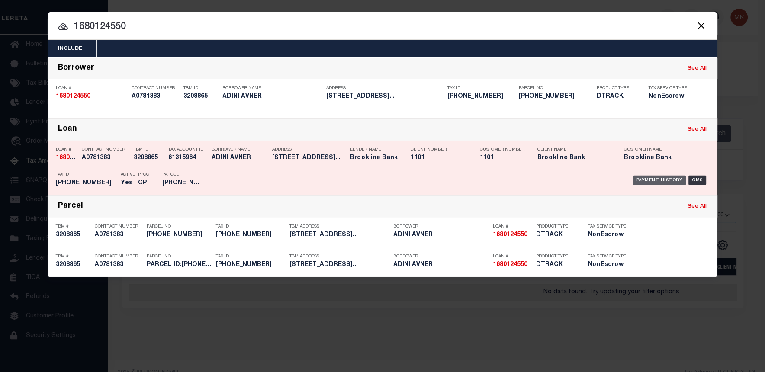
click at [662, 180] on div "Payment History" at bounding box center [660, 181] width 53 height 10
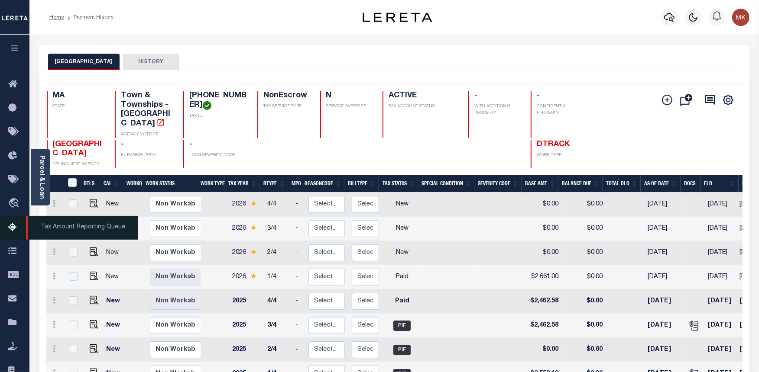
click at [11, 229] on icon at bounding box center [15, 228] width 14 height 11
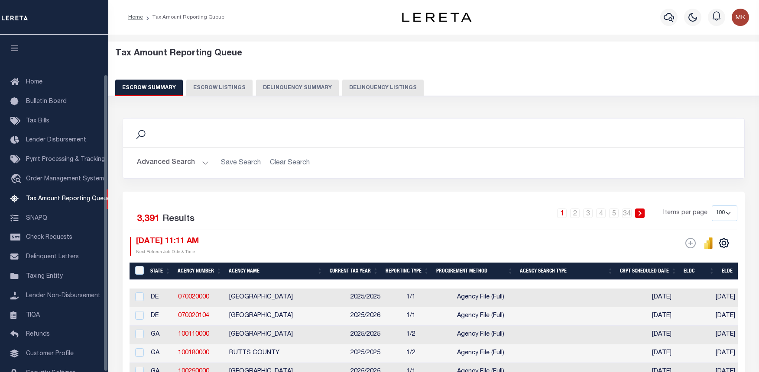
select select "100"
click at [379, 84] on button "Delinquency Listings" at bounding box center [382, 88] width 81 height 16
select select
select select "100"
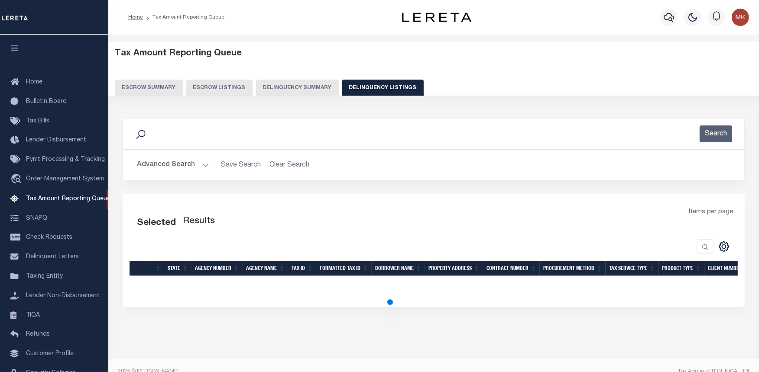
scroll to position [45, 0]
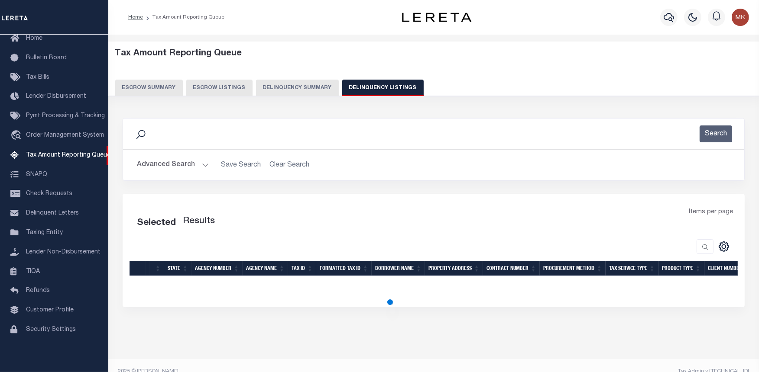
select select "100"
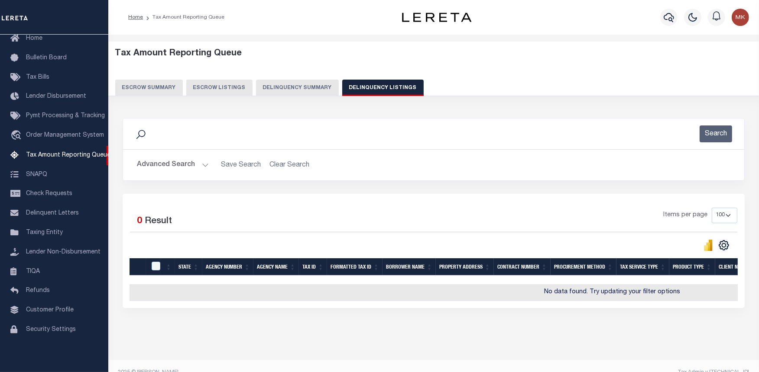
click at [200, 168] on button "Advanced Search" at bounding box center [173, 165] width 72 height 17
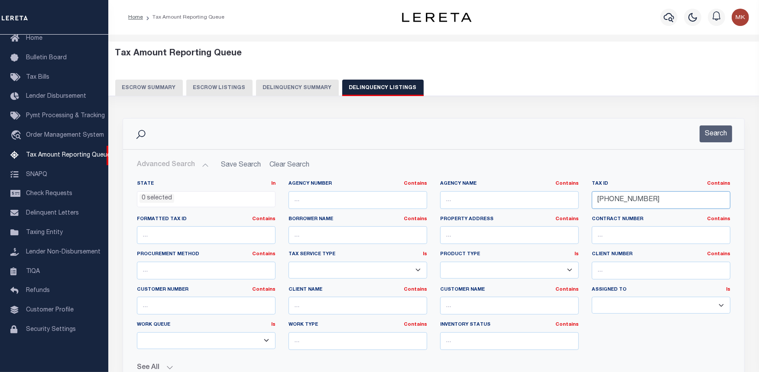
click at [612, 204] on input "203-11-01" at bounding box center [660, 200] width 139 height 18
paste input "208-30-33"
click at [612, 203] on input "203-208-30-33-01" at bounding box center [660, 200] width 139 height 18
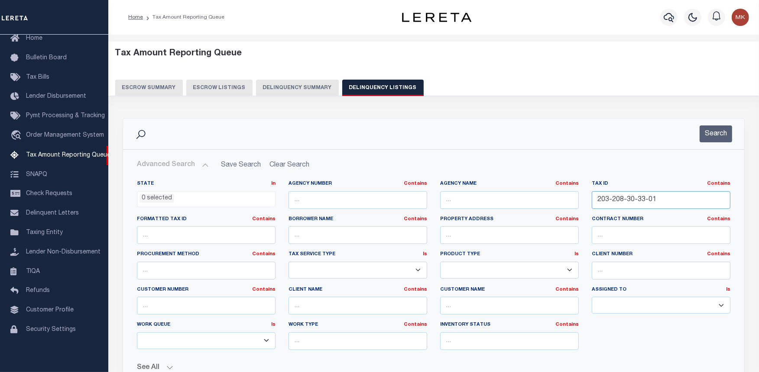
click at [612, 203] on input "203-208-30-33-01" at bounding box center [660, 200] width 139 height 18
paste input "8-30-33"
type input "208-30-33"
click at [719, 135] on button "Search" at bounding box center [715, 134] width 32 height 17
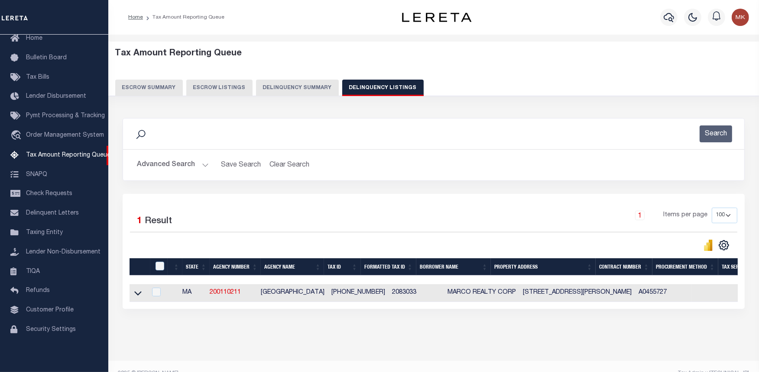
click at [480, 302] on td "MARCO REALTY CORP" at bounding box center [481, 293] width 75 height 18
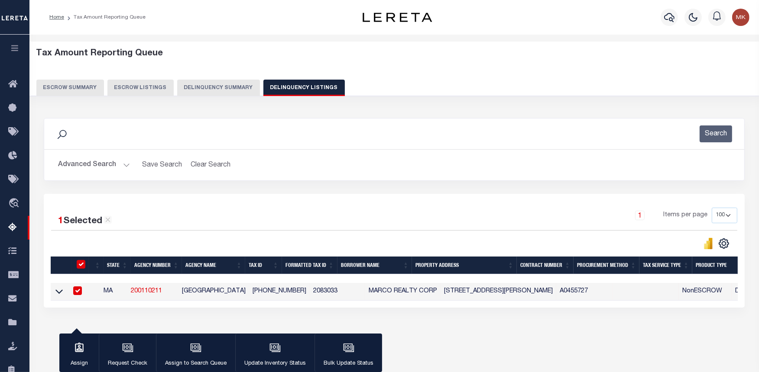
checkbox input "true"
click at [81, 263] on input "checkbox" at bounding box center [81, 264] width 9 height 9
checkbox input "false"
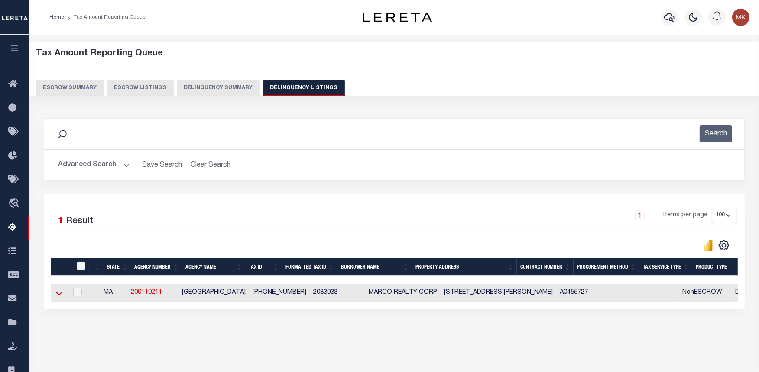
click at [58, 296] on icon at bounding box center [58, 294] width 7 height 4
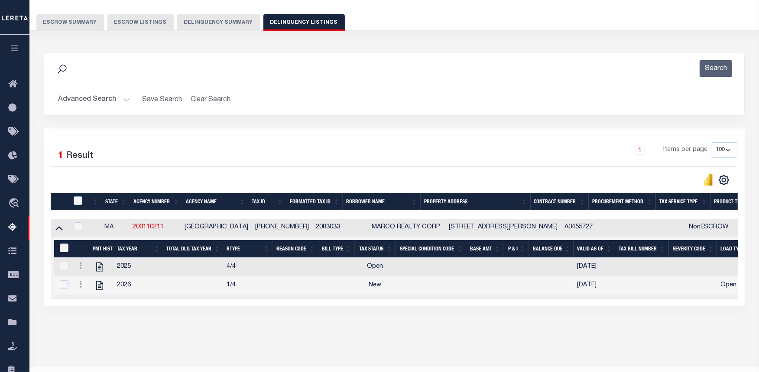
scroll to position [87, 0]
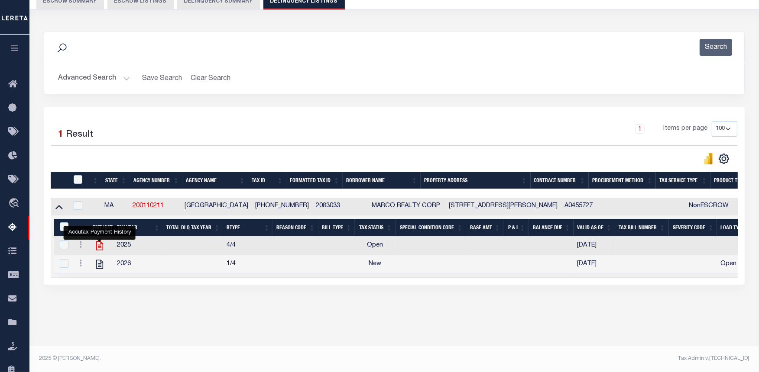
click at [98, 247] on icon "" at bounding box center [99, 246] width 7 height 9
checkbox input "true"
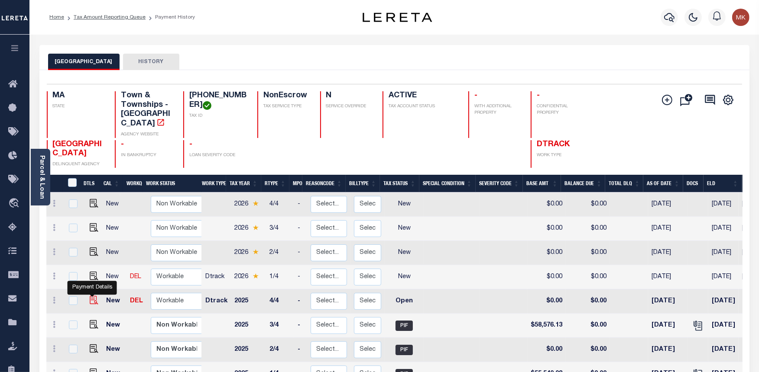
click at [90, 296] on img "" at bounding box center [94, 300] width 9 height 9
checkbox input "true"
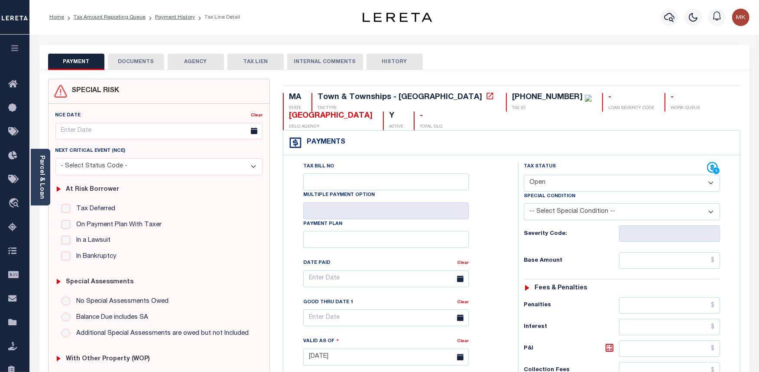
click at [44, 174] on link "Parcel & Loan" at bounding box center [42, 177] width 6 height 44
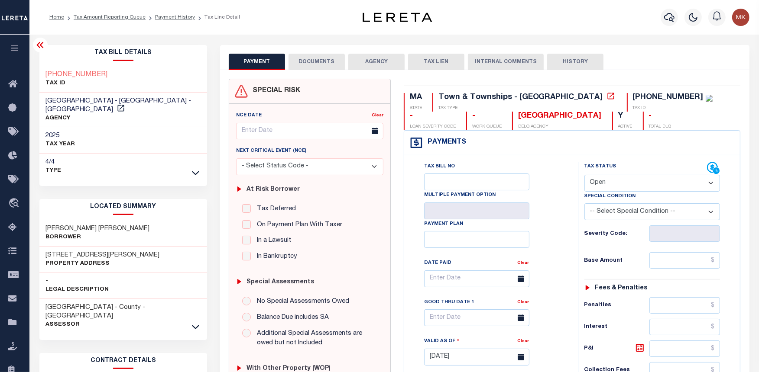
click at [697, 186] on select "- Select Status Code - Open Due/Unpaid Paid Incomplete No Tax Due Internal Refu…" at bounding box center [652, 183] width 136 height 17
select select "PYD"
click at [584, 175] on select "- Select Status Code - Open Due/Unpaid Paid Incomplete No Tax Due Internal Refu…" at bounding box center [652, 183] width 136 height 17
type input "[DATE]"
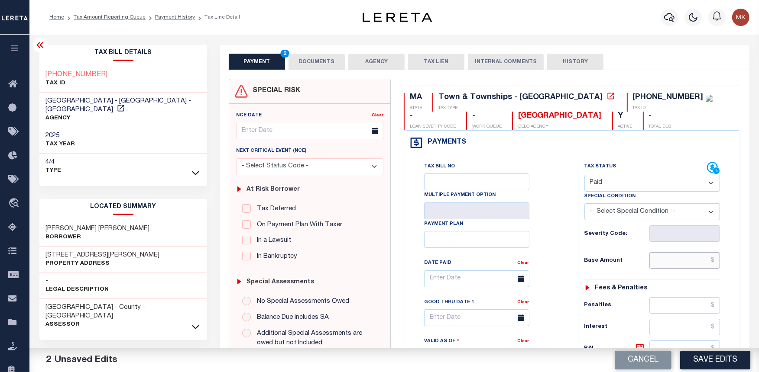
click at [676, 264] on input "text" at bounding box center [684, 260] width 71 height 16
type input "$0.00"
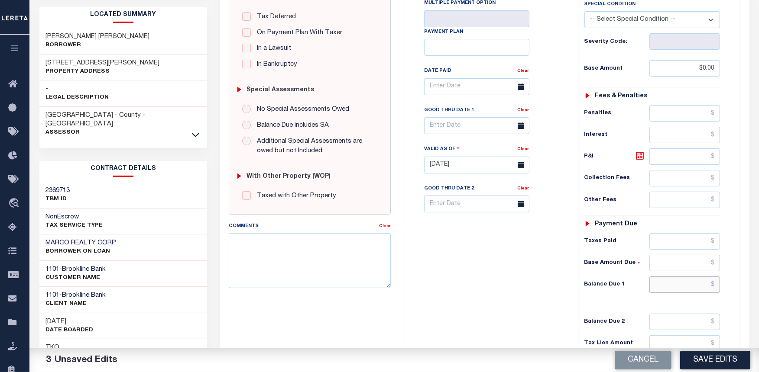
click at [667, 287] on input "text" at bounding box center [684, 285] width 71 height 16
type input "$0.00"
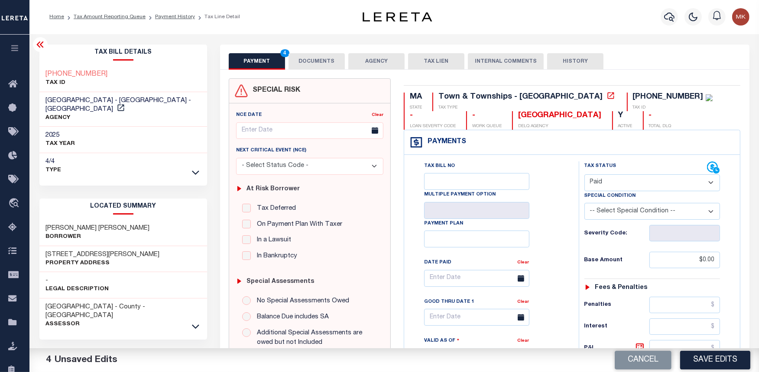
scroll to position [0, 0]
click at [302, 63] on button "DOCUMENTS" at bounding box center [316, 62] width 56 height 16
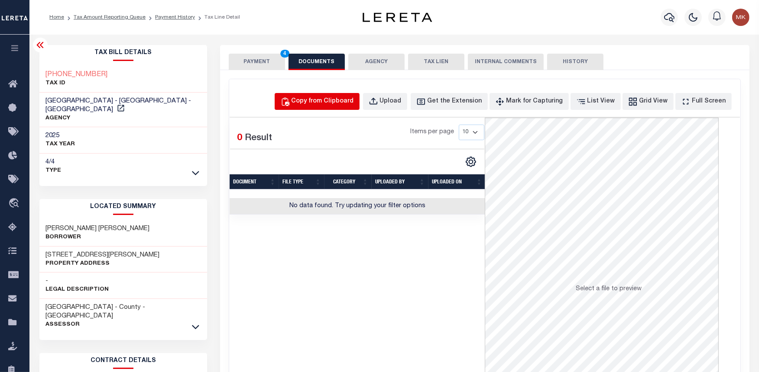
click at [316, 96] on button "Copy from Clipboard" at bounding box center [316, 101] width 85 height 17
select select "POP"
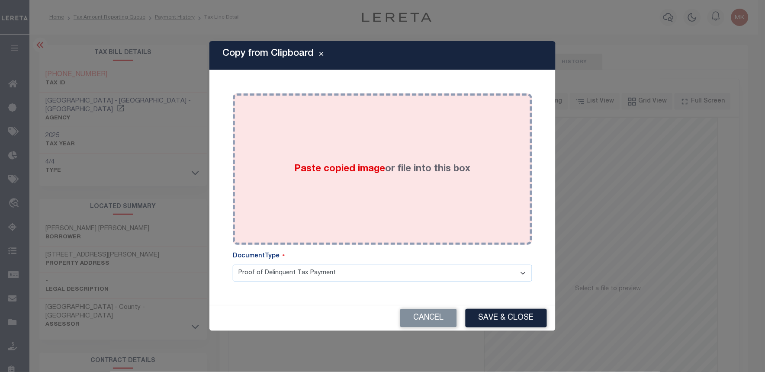
click at [315, 99] on div "Paste copied image or file into this box" at bounding box center [383, 170] width 300 height 152
click at [316, 172] on span "Paste copied image" at bounding box center [340, 170] width 91 height 10
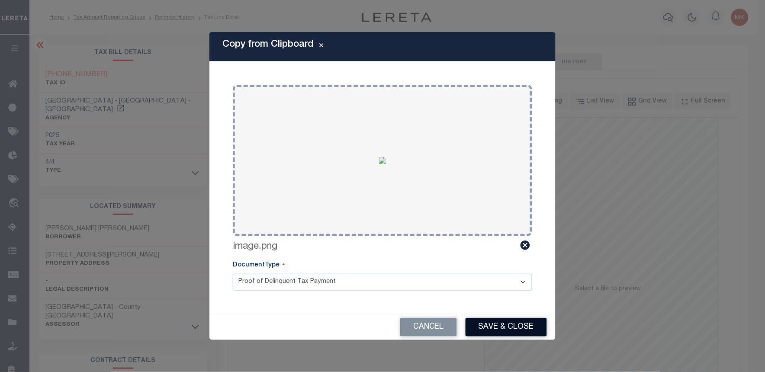
click at [504, 328] on button "Save & Close" at bounding box center [506, 327] width 81 height 19
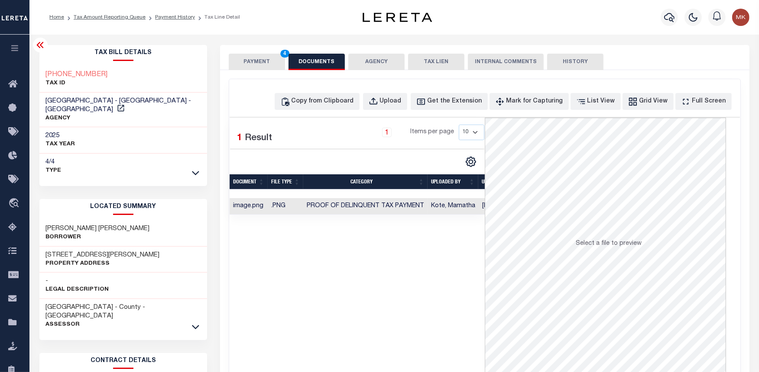
click at [262, 66] on button "PAYMENT 4" at bounding box center [257, 62] width 56 height 16
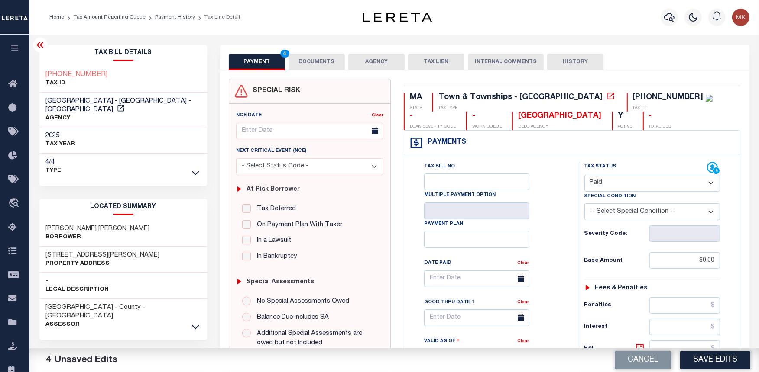
click at [697, 354] on button "Save Edits" at bounding box center [715, 360] width 70 height 19
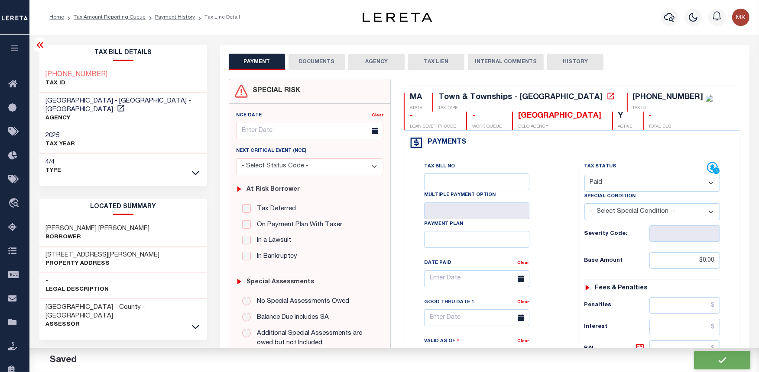
checkbox input "false"
type input "$0"
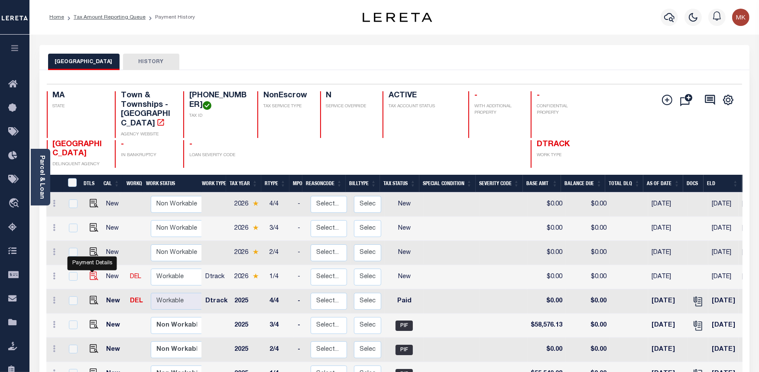
click at [90, 272] on img "" at bounding box center [94, 276] width 9 height 9
checkbox input "true"
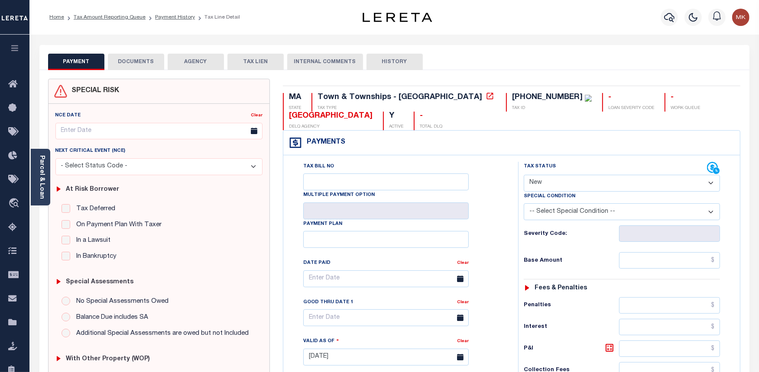
click at [605, 184] on select "- Select Status Code - Open Due/Unpaid Paid Incomplete No Tax Due Internal Refu…" at bounding box center [621, 183] width 196 height 17
select select "PYD"
click at [523, 175] on select "- Select Status Code - Open Due/Unpaid Paid Incomplete No Tax Due Internal Refu…" at bounding box center [621, 183] width 196 height 17
type input "[DATE]"
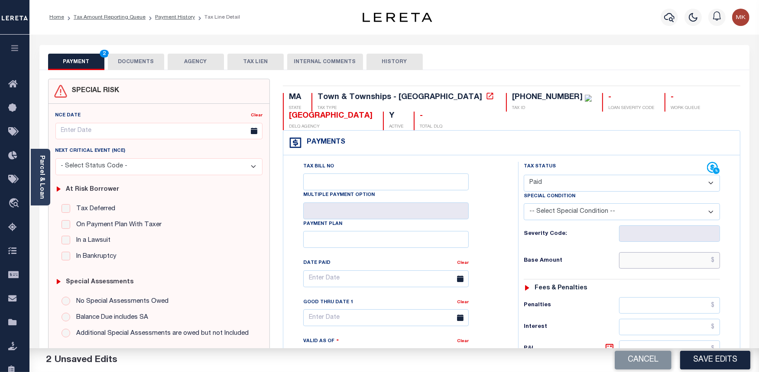
click at [643, 259] on input "text" at bounding box center [669, 260] width 101 height 16
type input "$0.00"
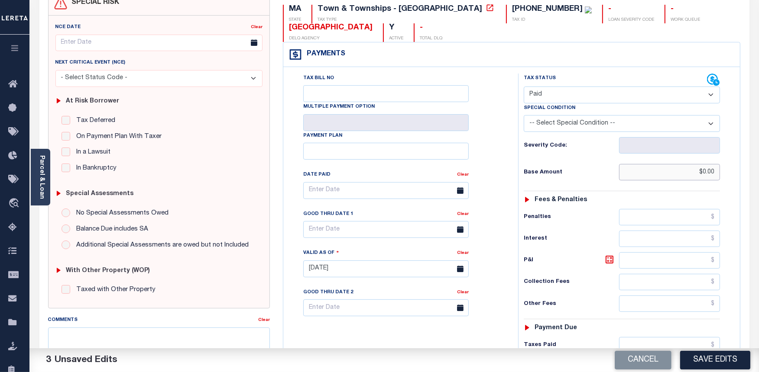
scroll to position [144, 0]
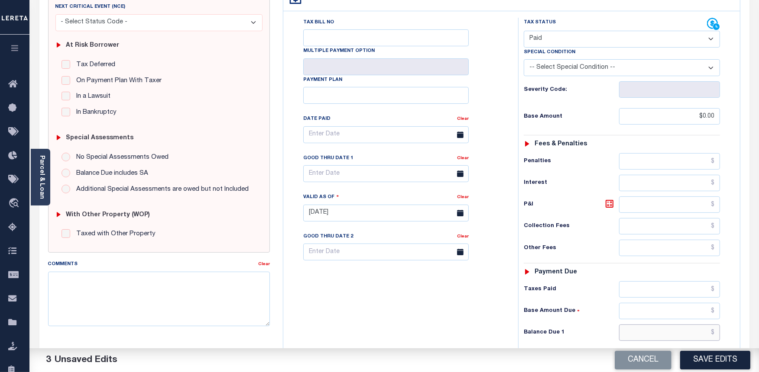
click at [643, 332] on input "text" at bounding box center [669, 333] width 101 height 16
type input "$0.00"
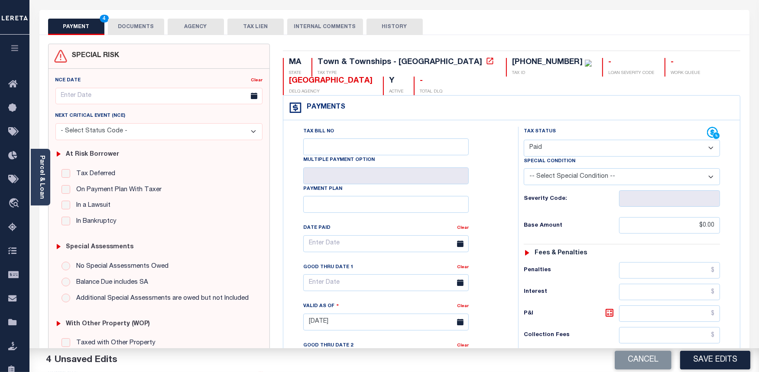
scroll to position [0, 0]
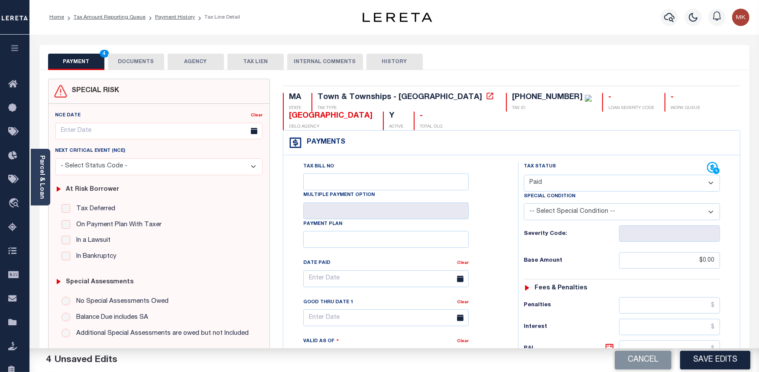
click at [132, 58] on button "DOCUMENTS" at bounding box center [136, 62] width 56 height 16
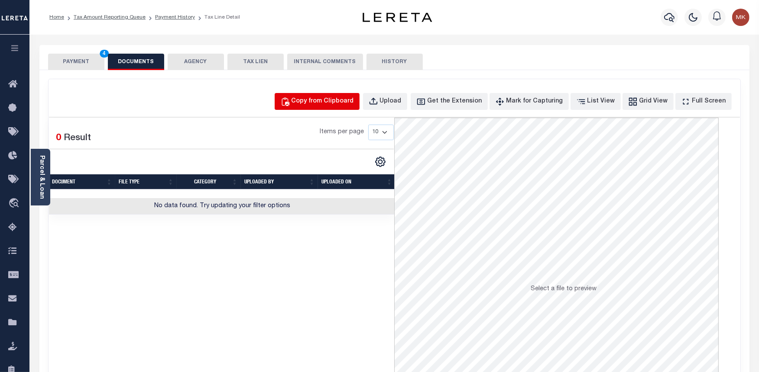
click at [341, 101] on div "Copy from Clipboard" at bounding box center [322, 102] width 62 height 10
select select "POP"
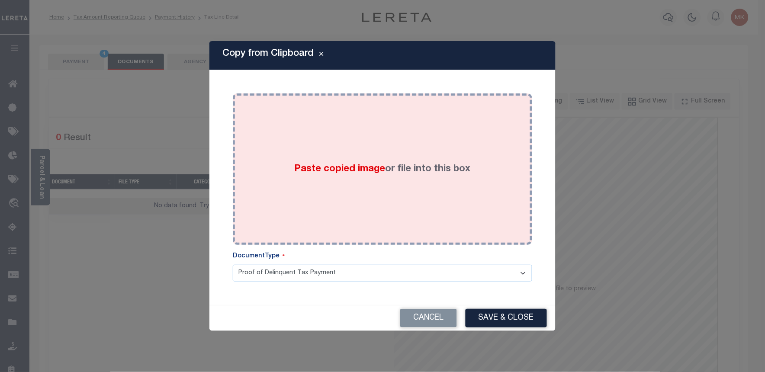
click at [325, 168] on span "Paste copied image" at bounding box center [340, 170] width 91 height 10
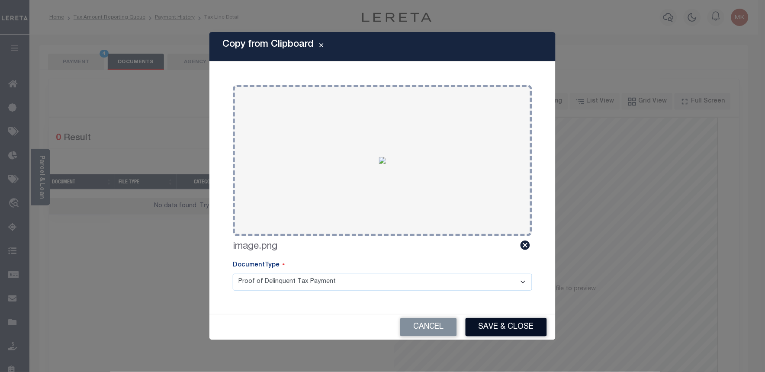
click at [500, 323] on button "Save & Close" at bounding box center [506, 327] width 81 height 19
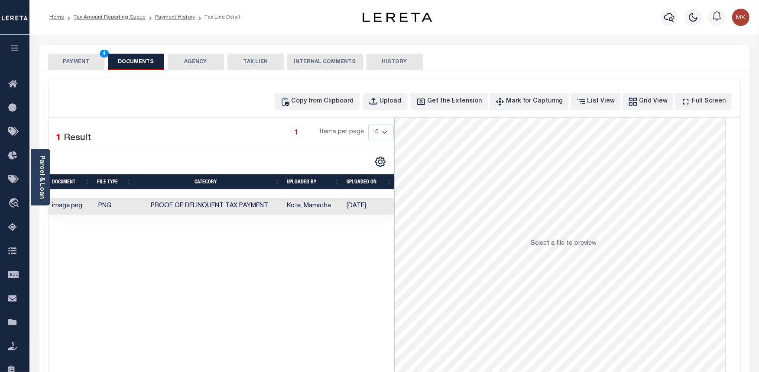
click at [72, 61] on button "PAYMENT 4" at bounding box center [76, 62] width 56 height 16
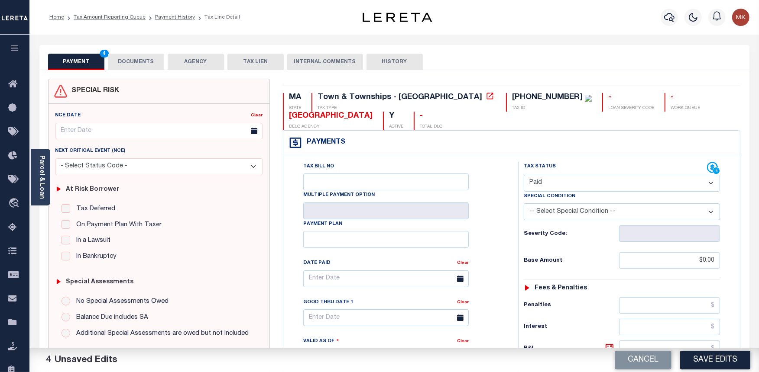
click at [698, 358] on button "Save Edits" at bounding box center [715, 360] width 70 height 19
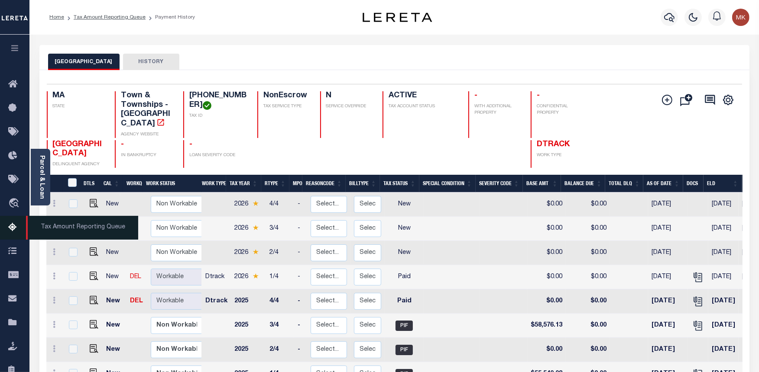
click at [16, 226] on icon at bounding box center [15, 228] width 14 height 11
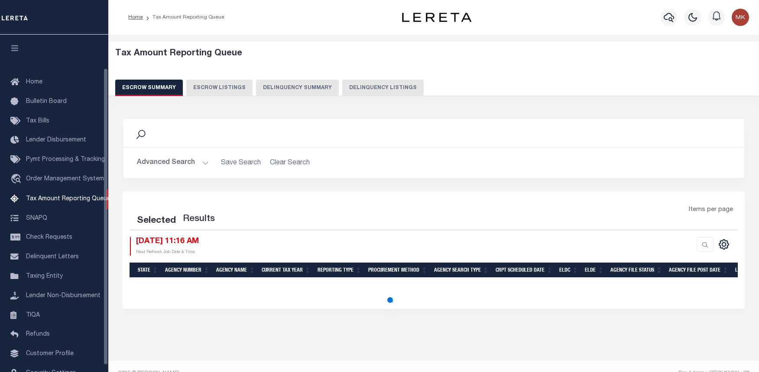
select select "100"
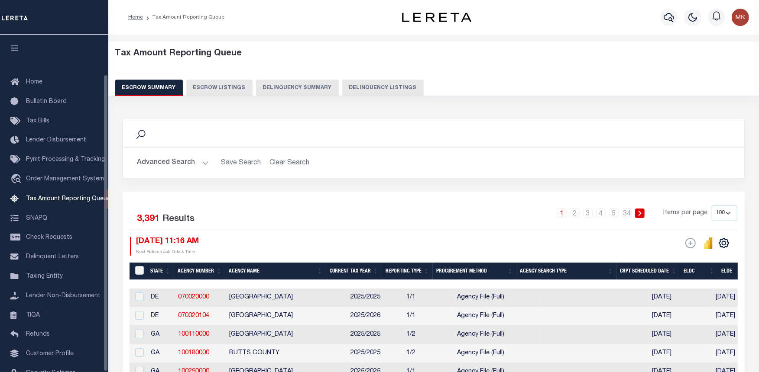
scroll to position [45, 0]
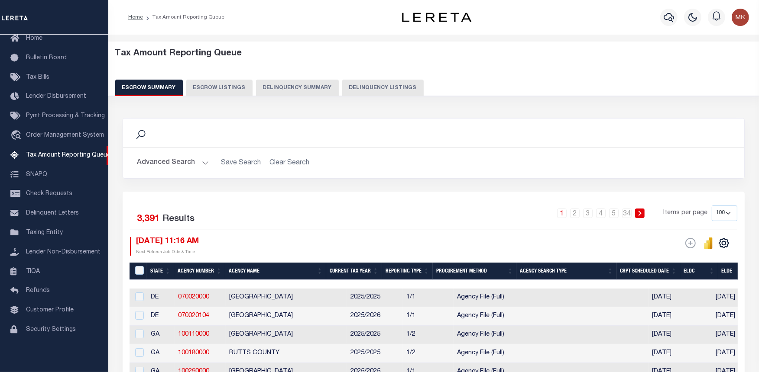
click at [363, 84] on button "Delinquency Listings" at bounding box center [382, 88] width 81 height 16
select select "100"
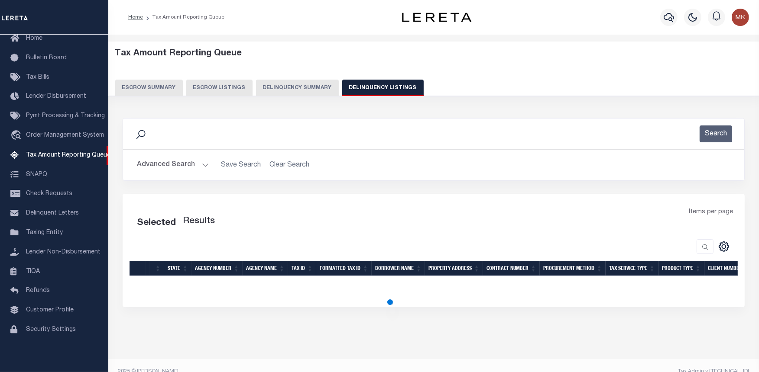
select select "100"
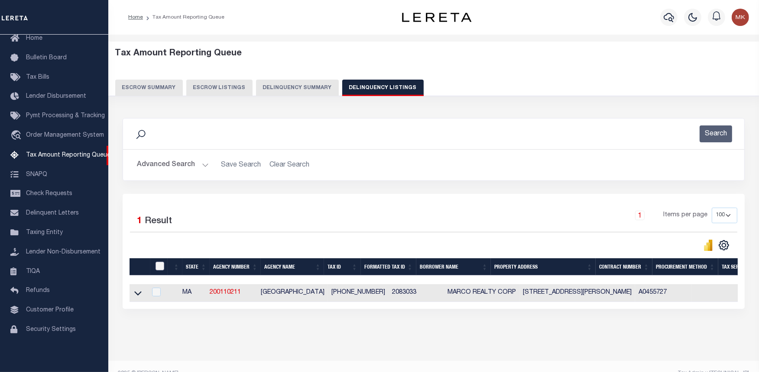
click at [157, 265] on input "checkbox" at bounding box center [159, 266] width 9 height 9
checkbox input "true"
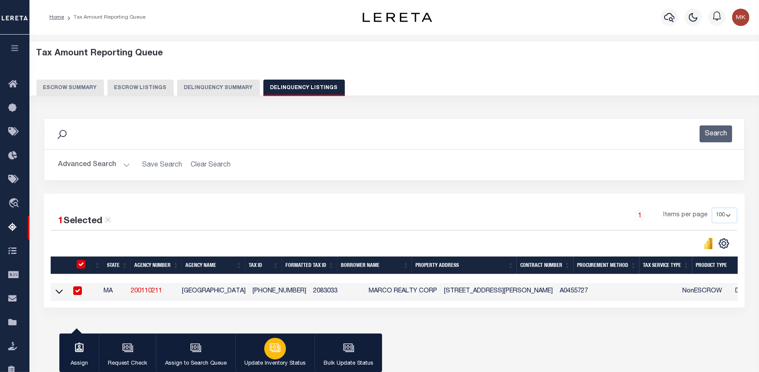
click at [276, 347] on icon "button" at bounding box center [274, 347] width 11 height 11
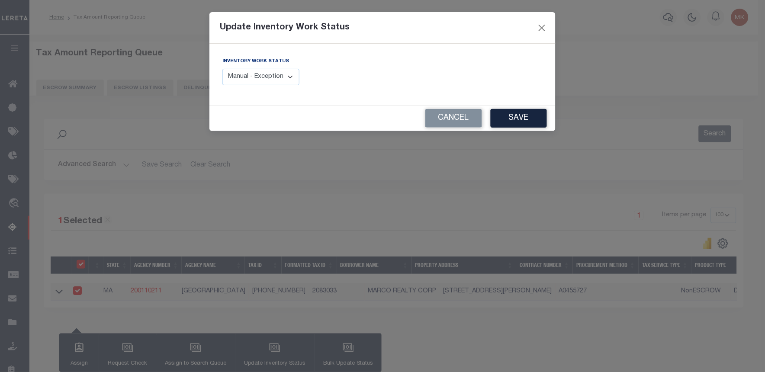
click at [236, 79] on select "Manual - Exception Pended - Awaiting Search Late Add Exception Completed" at bounding box center [261, 77] width 77 height 17
click at [258, 79] on select "Manual - Exception Pended - Awaiting Search Late Add Exception Completed" at bounding box center [261, 77] width 77 height 17
click at [249, 131] on div "Cancel Save" at bounding box center [383, 119] width 346 height 26
click at [295, 78] on select "Manual - Exception Pended - Awaiting Search Late Add Exception Completed" at bounding box center [261, 77] width 77 height 17
select select "4"
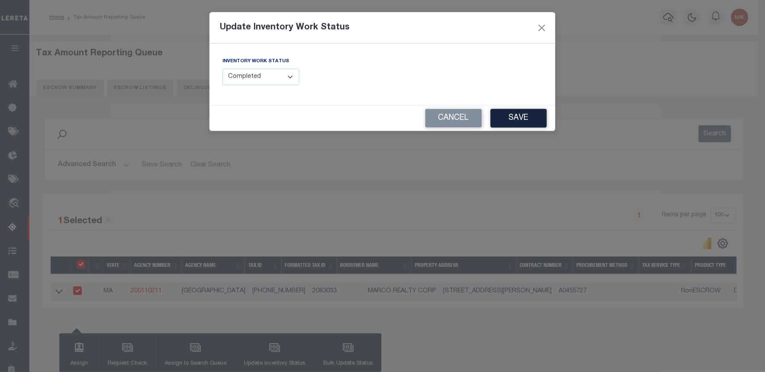
click at [223, 69] on select "Manual - Exception Pended - Awaiting Search Late Add Exception Completed" at bounding box center [261, 77] width 77 height 17
click at [513, 121] on button "Save" at bounding box center [519, 118] width 56 height 19
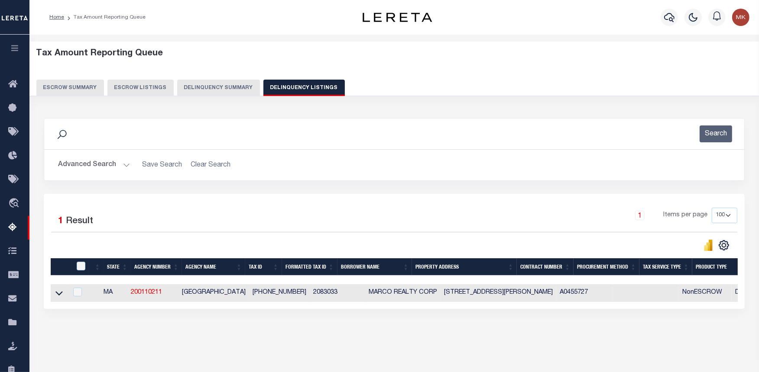
click at [513, 309] on div "1 Selected 1 Result 1 Items per page 10 25 50 100 500" at bounding box center [394, 251] width 701 height 115
click at [514, 309] on div "1 Selected 1 Result 1 Items per page 10 25 50 100 500" at bounding box center [394, 251] width 701 height 115
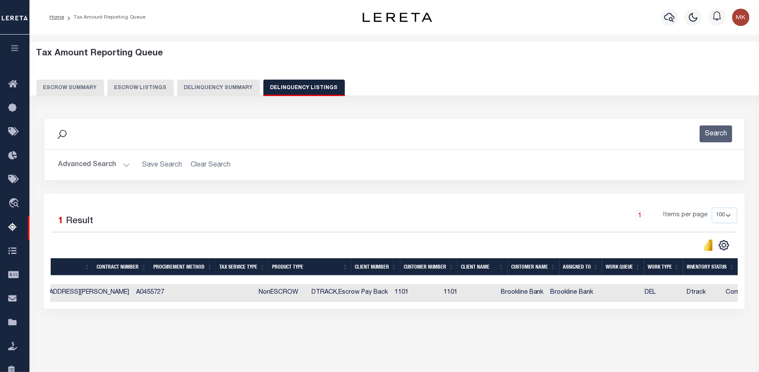
click at [547, 302] on td "Brookline Bank" at bounding box center [573, 293] width 52 height 18
checkbox input "true"
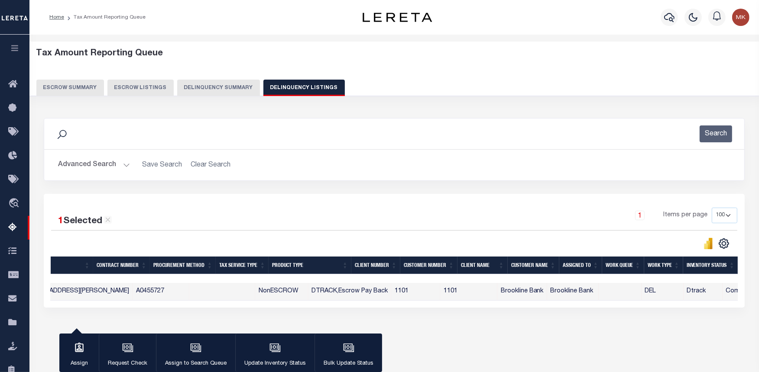
scroll to position [0, 0]
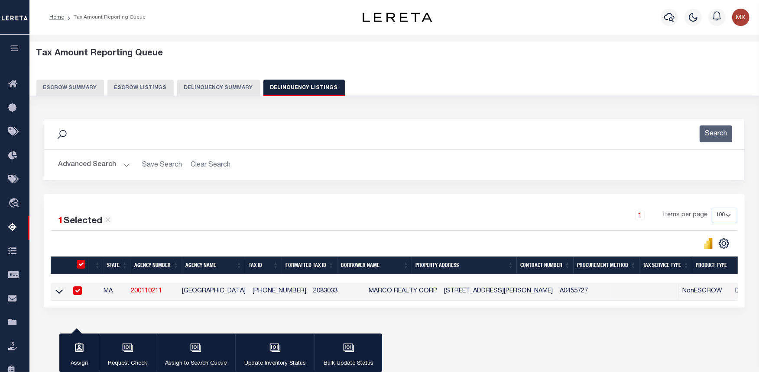
click at [126, 165] on button "Advanced Search" at bounding box center [94, 165] width 72 height 17
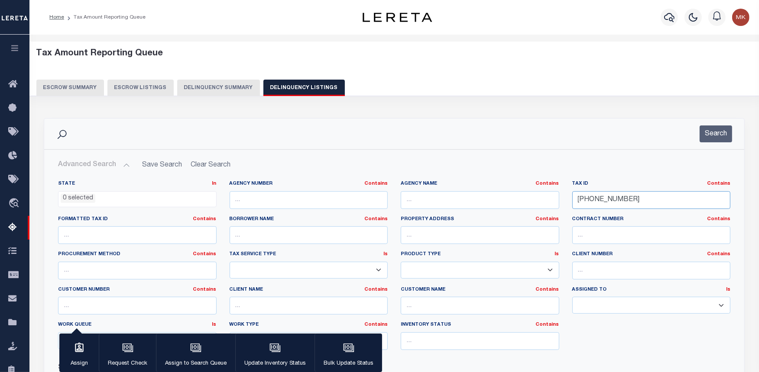
click at [591, 197] on input "208-30-33" at bounding box center [651, 200] width 158 height 18
paste input "10-19-00"
type input "[PHONE_NUMBER]"
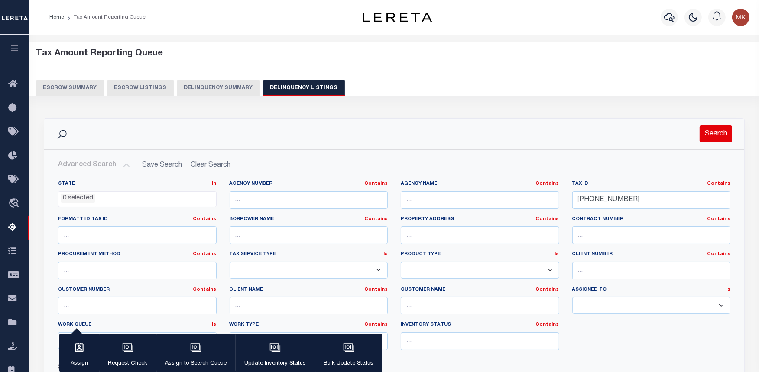
click at [716, 136] on button "Search" at bounding box center [715, 134] width 32 height 17
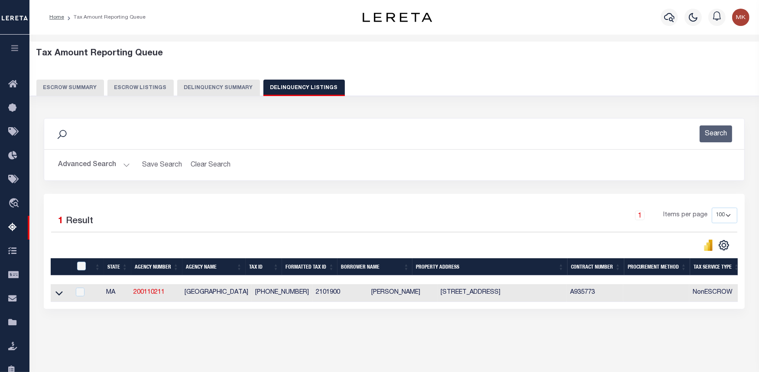
click at [487, 309] on div "1 Selected 1 Result 1 Items per page 10 25 50 100 500" at bounding box center [394, 251] width 701 height 115
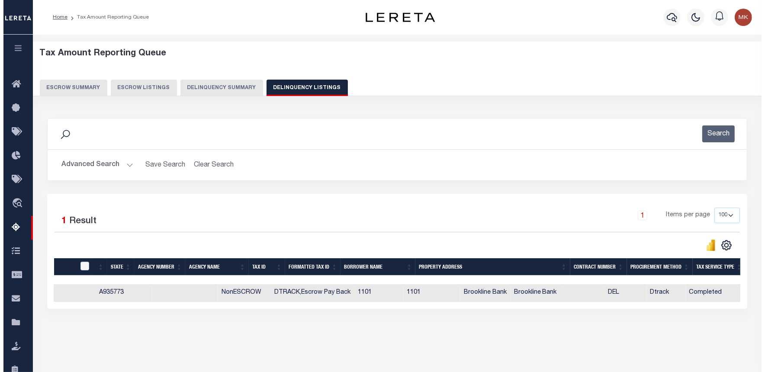
scroll to position [0, 474]
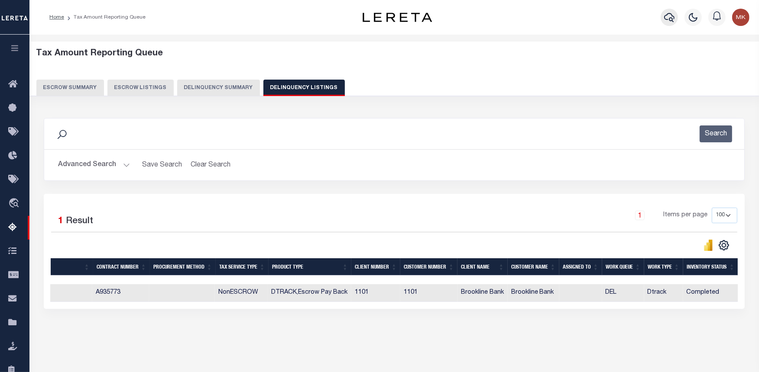
click at [672, 22] on icon "button" at bounding box center [669, 17] width 10 height 9
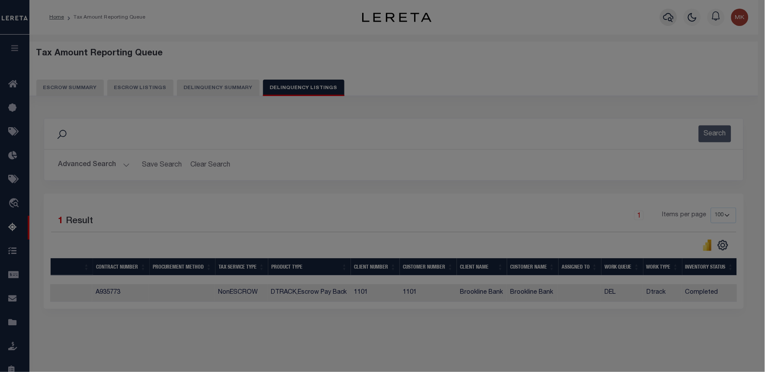
scroll to position [0, 467]
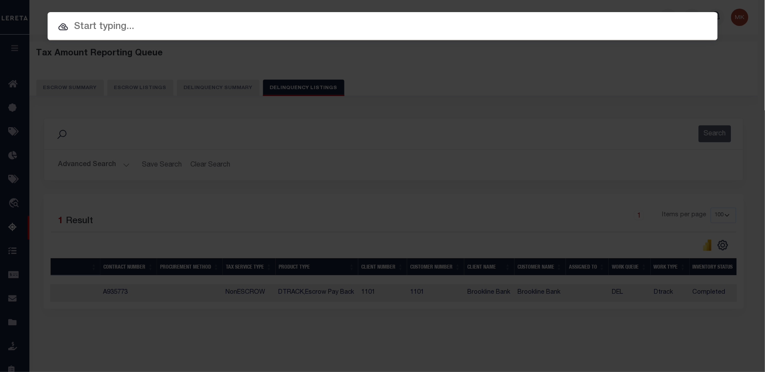
paste input "[PHONE_NUMBER]"
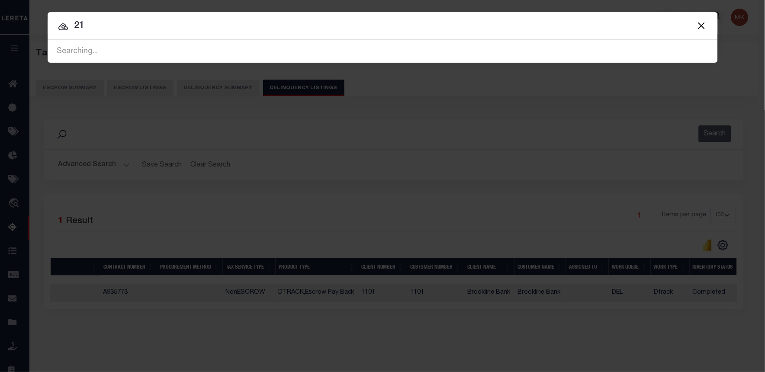
type input "2"
type input "[PHONE_NUMBER]"
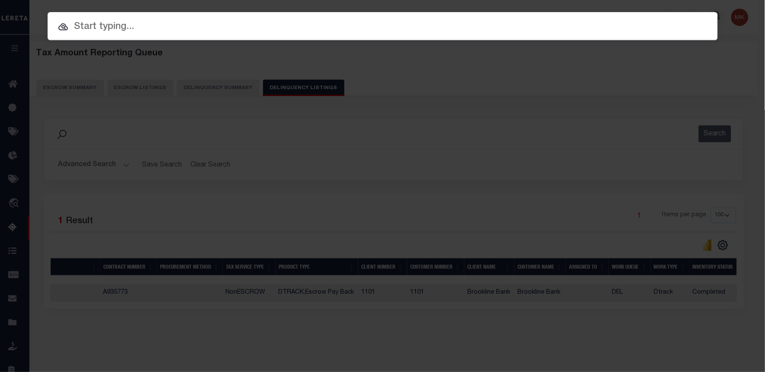
click at [118, 28] on input "text" at bounding box center [383, 26] width 671 height 15
paste input "[PHONE_NUMBER]"
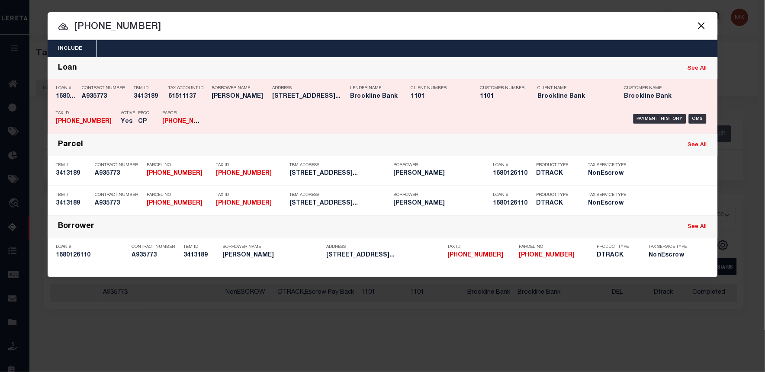
type input "[PHONE_NUMBER]"
click at [643, 117] on div "Payment History" at bounding box center [660, 119] width 53 height 10
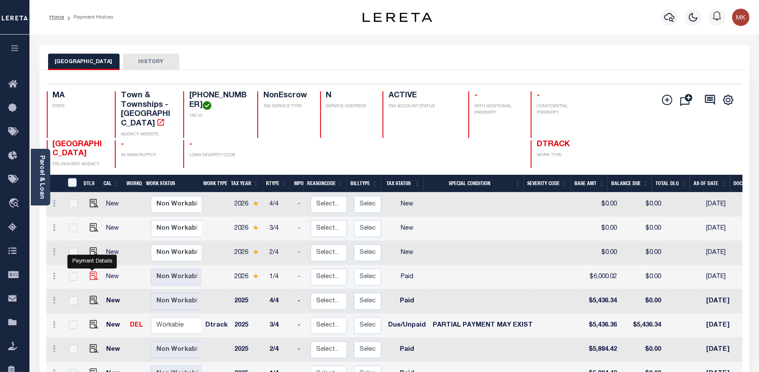
click at [93, 272] on img "" at bounding box center [94, 276] width 9 height 9
checkbox input "true"
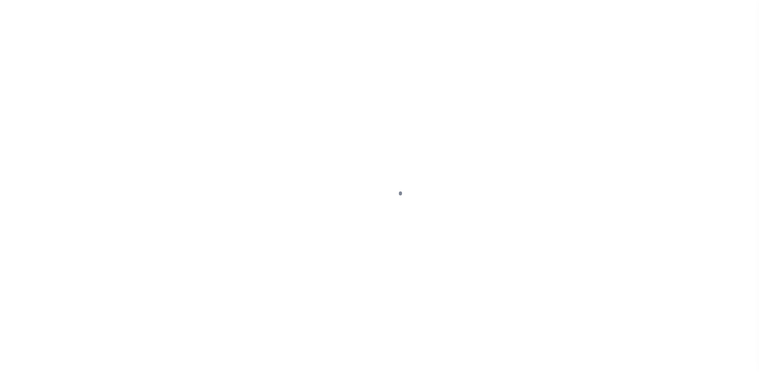
select select "PYD"
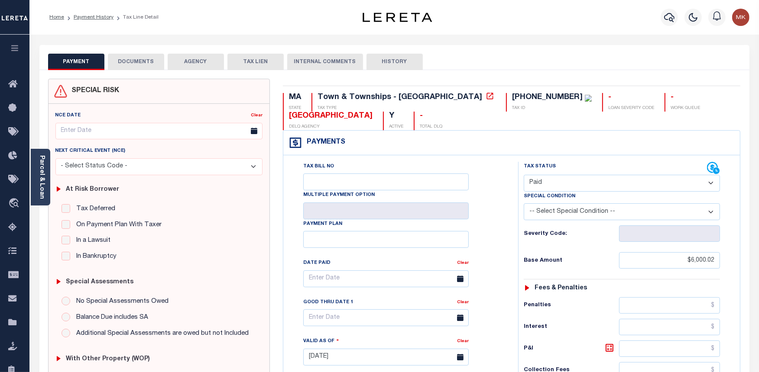
click at [139, 65] on button "DOCUMENTS" at bounding box center [136, 62] width 56 height 16
